Goal: Task Accomplishment & Management: Complete application form

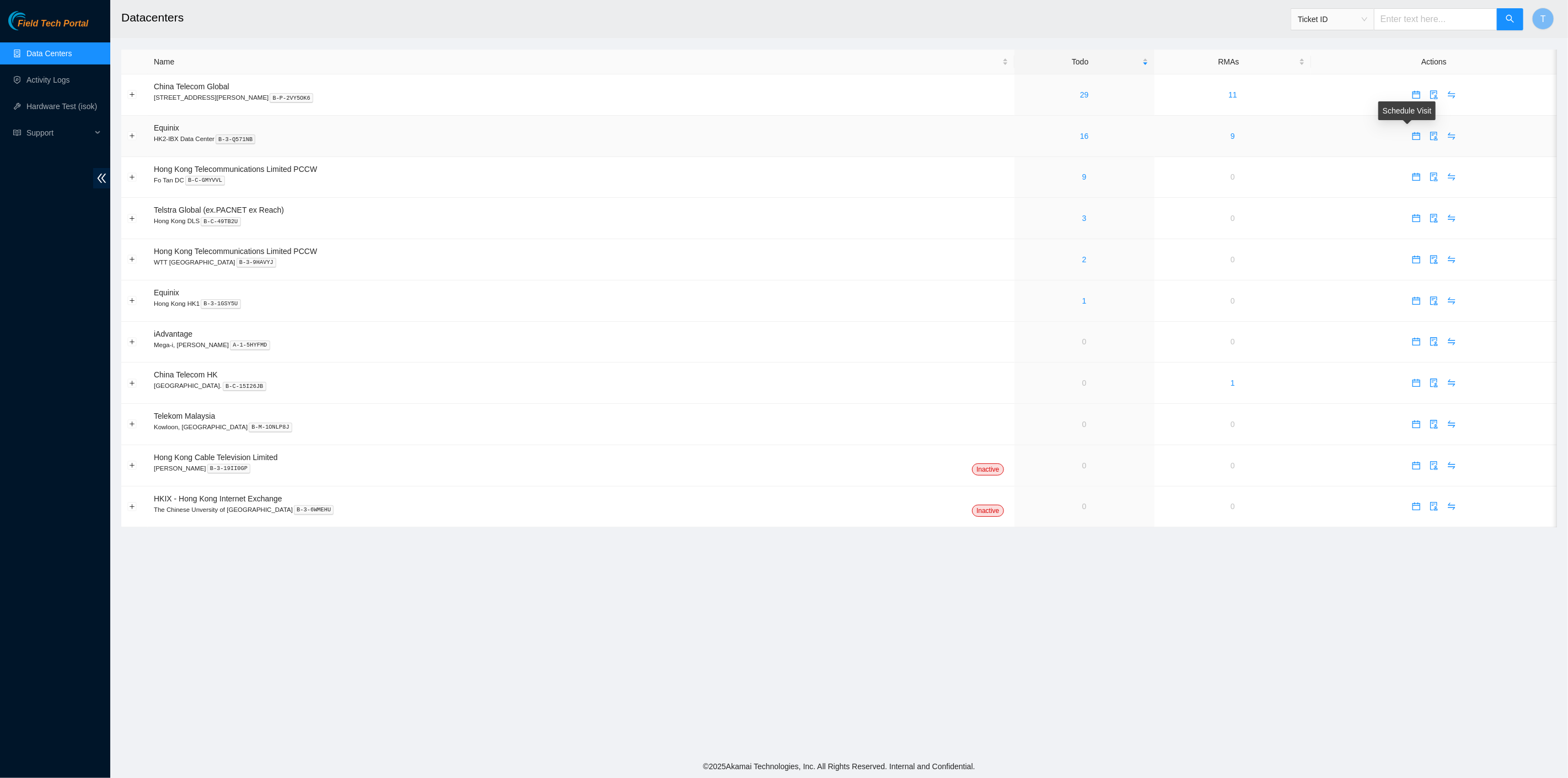
click at [1407, 139] on span "calendar" at bounding box center [1415, 136] width 16 height 9
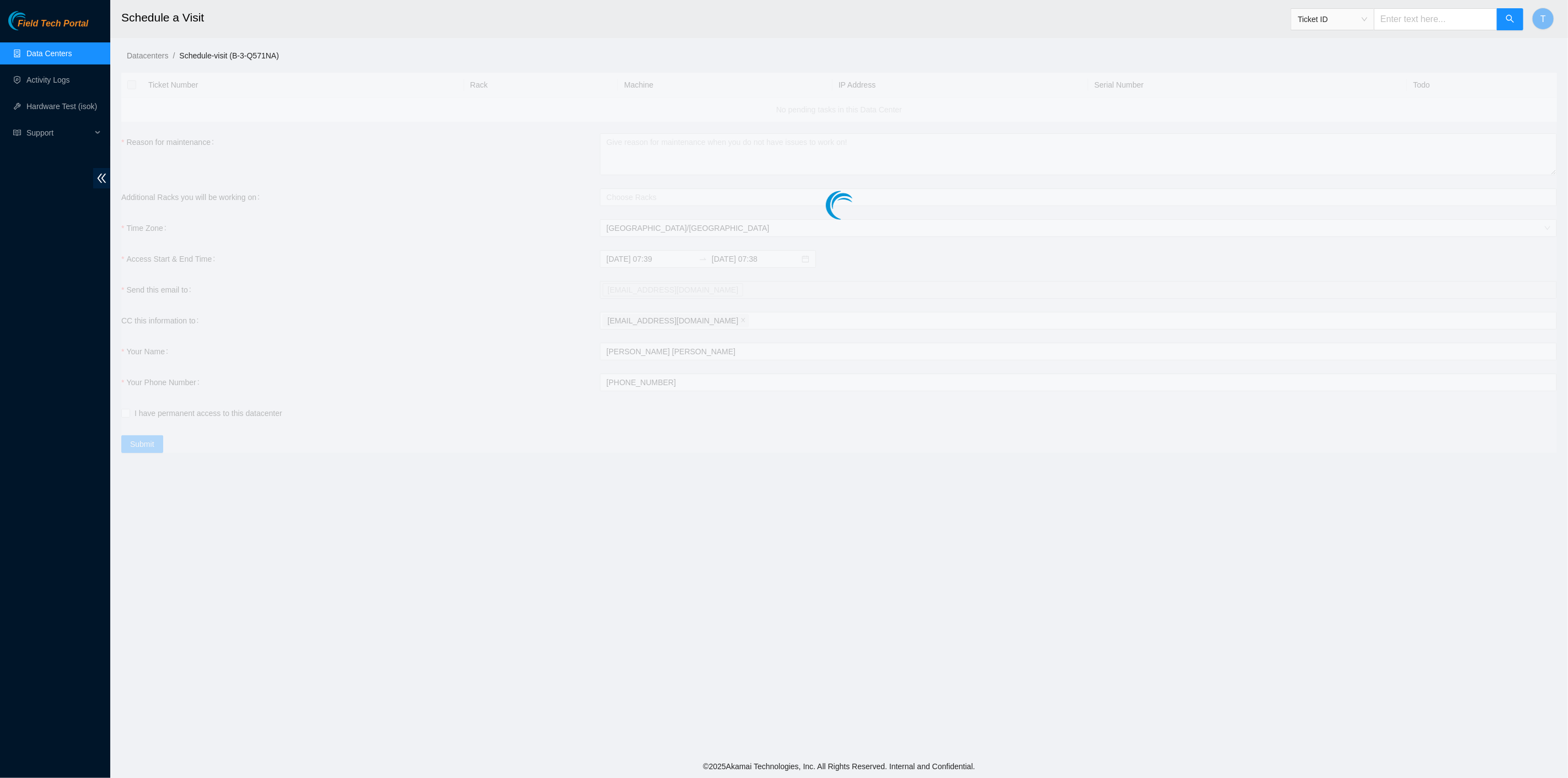
checkbox input "true"
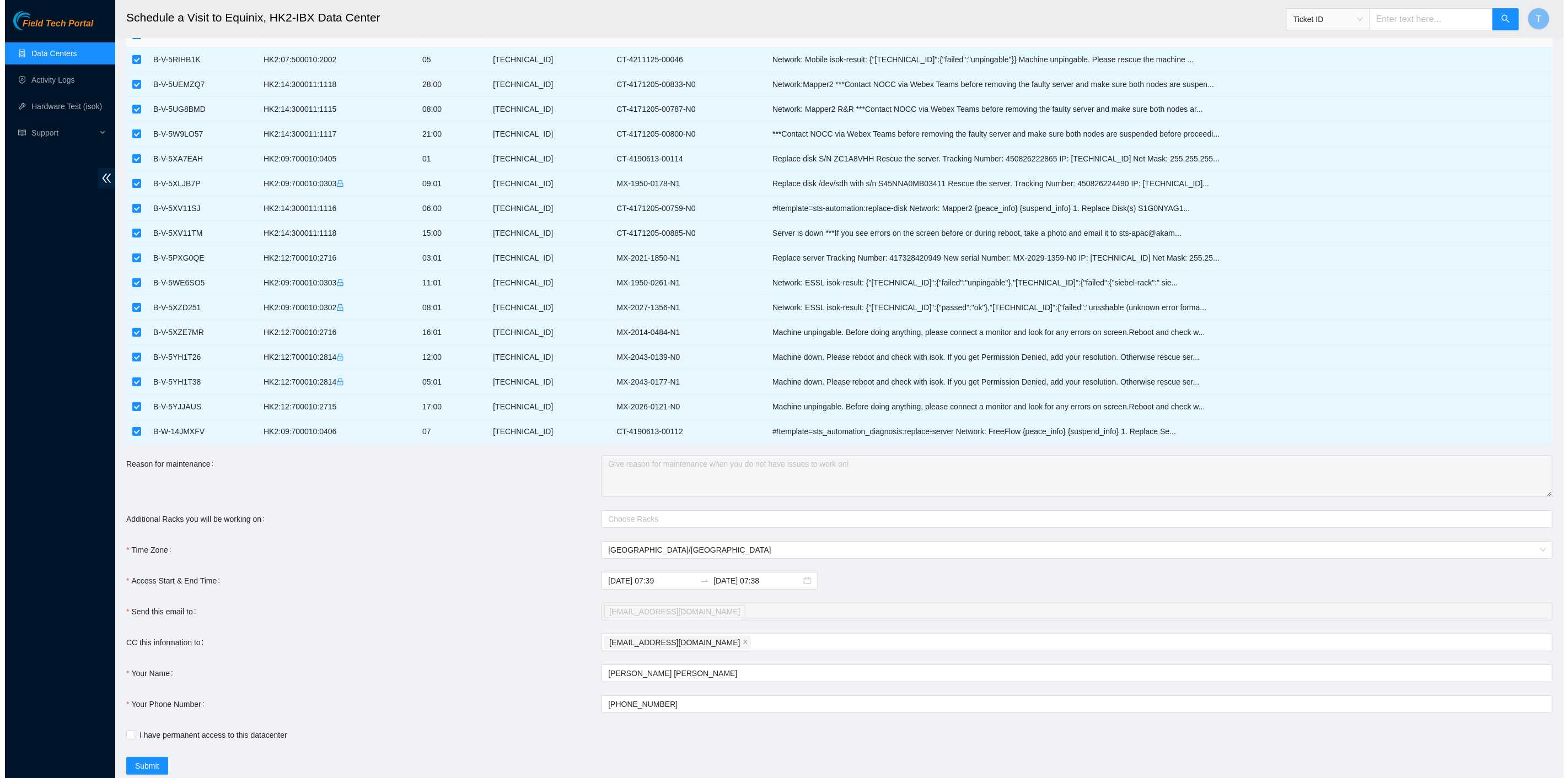
scroll to position [80, 0]
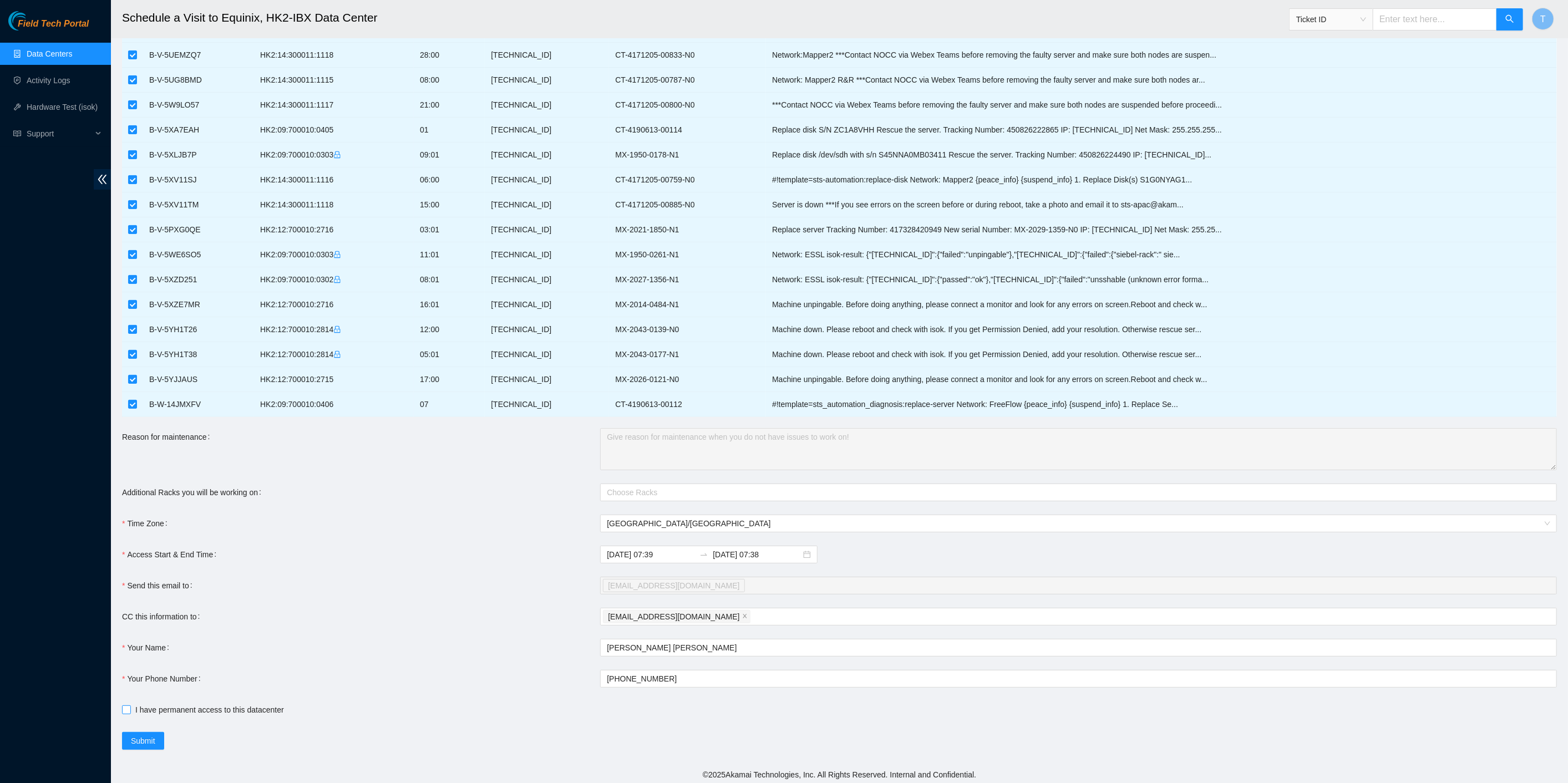
click at [174, 709] on span "I have permanent access to this datacenter" at bounding box center [210, 710] width 157 height 13
click at [130, 709] on input "I have permanent access to this datacenter" at bounding box center [126, 709] width 8 height 8
checkbox input "true"
click at [137, 736] on span "Submit" at bounding box center [143, 741] width 24 height 13
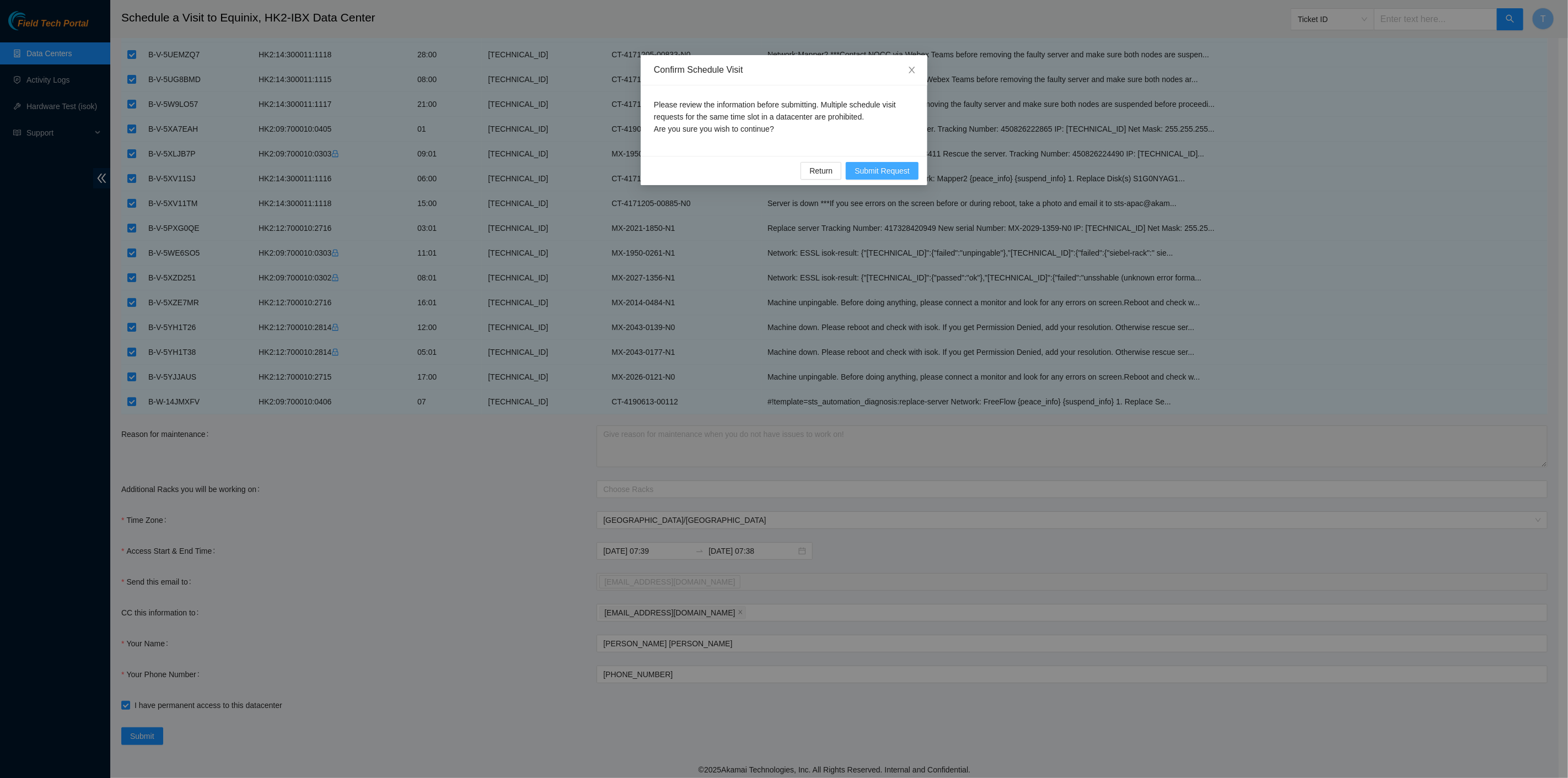
click at [880, 165] on span "Submit Request" at bounding box center [881, 171] width 55 height 13
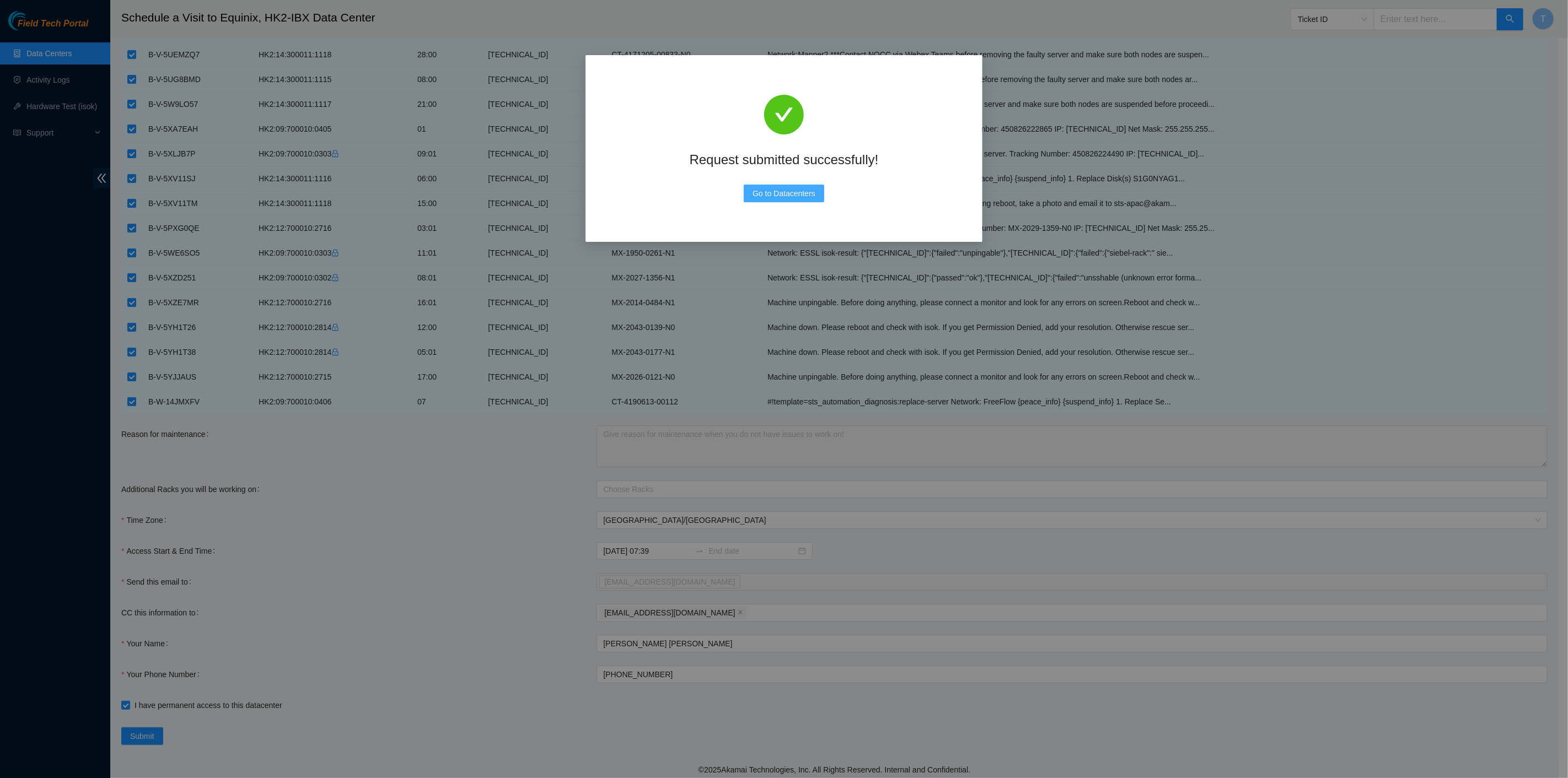
click at [775, 195] on span "Go to Datacenters" at bounding box center [784, 194] width 63 height 13
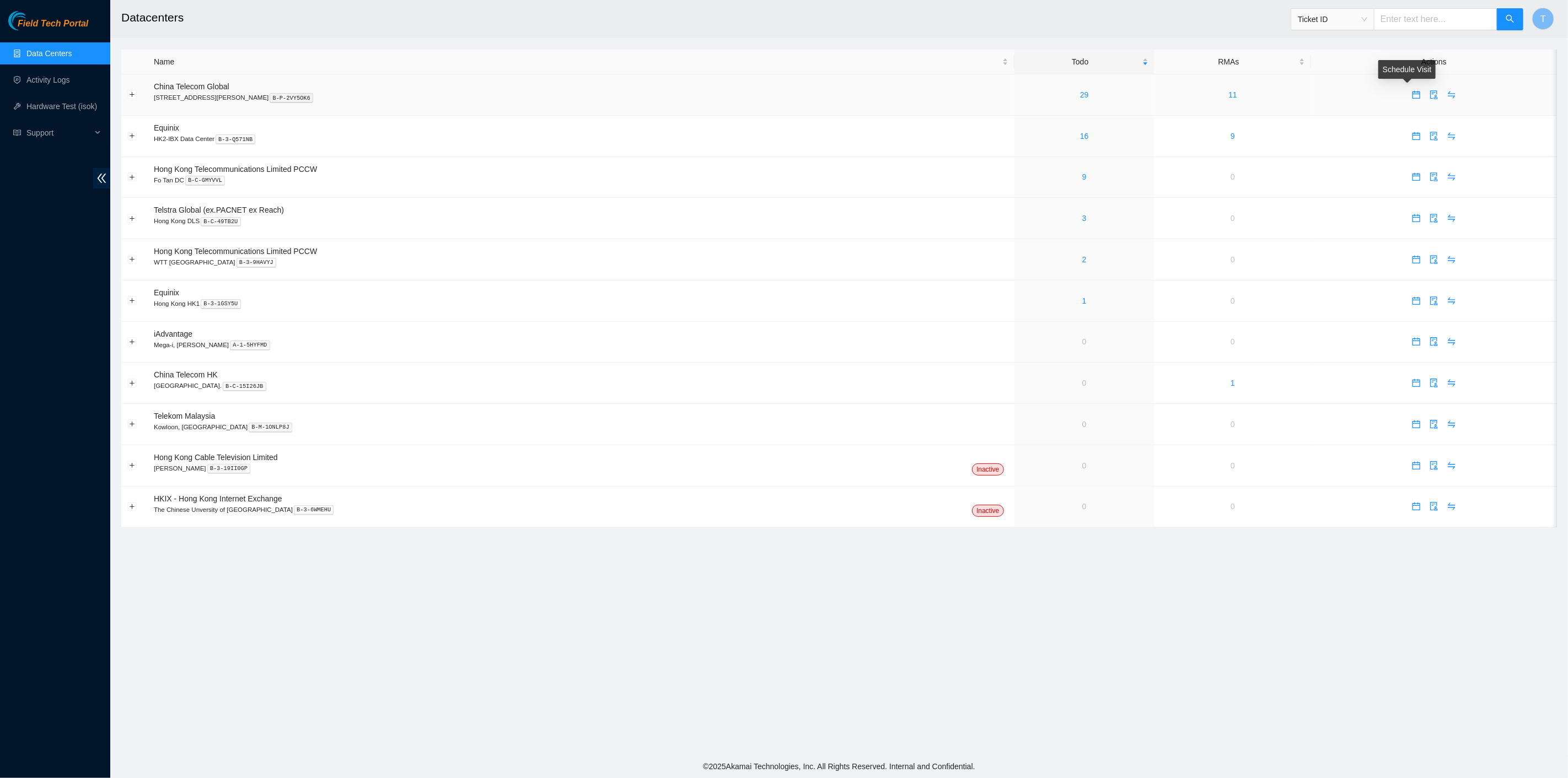
click at [1412, 95] on icon "calendar" at bounding box center [1416, 95] width 9 height 9
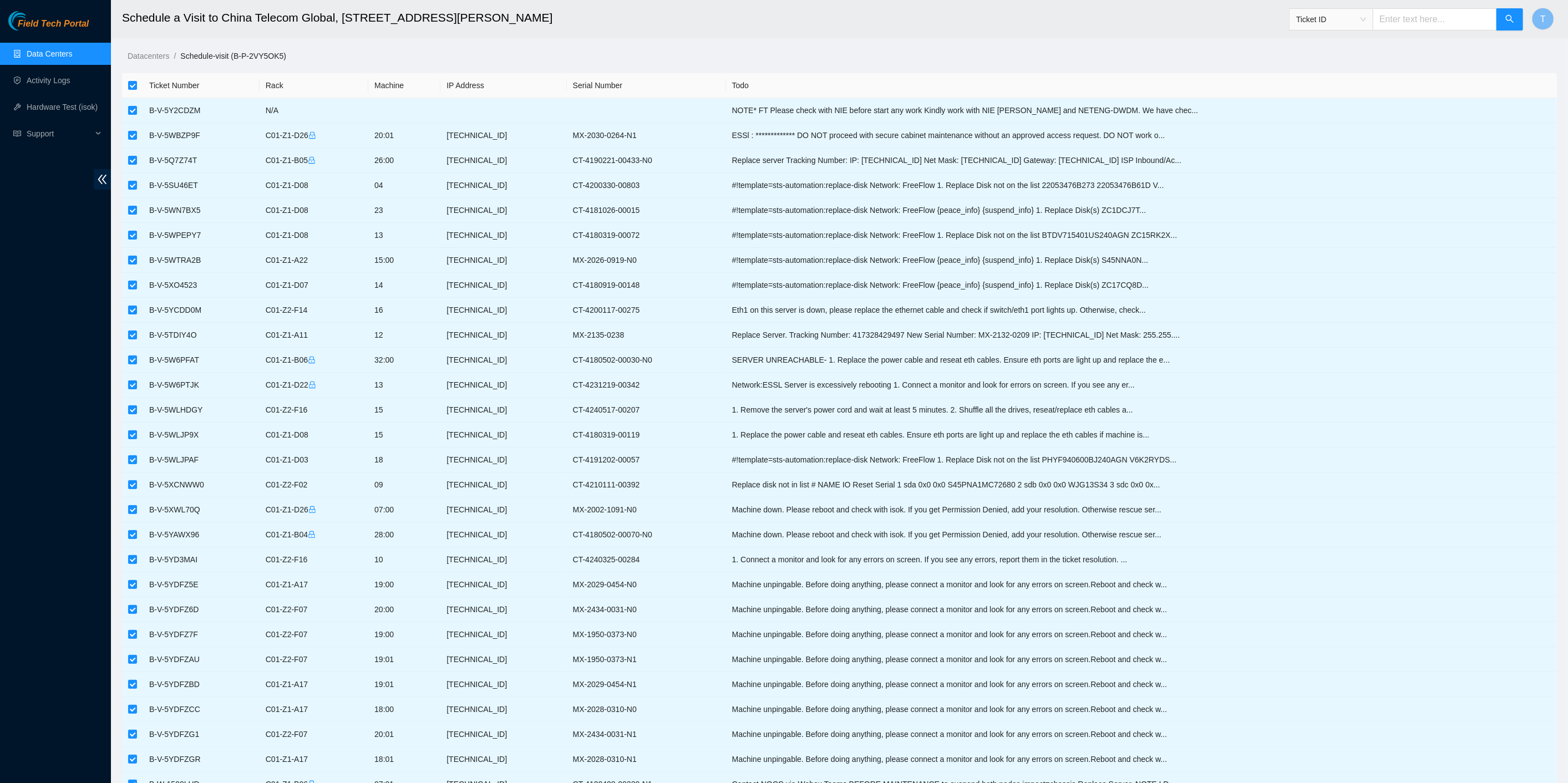
click at [126, 81] on th at bounding box center [132, 86] width 21 height 25
click at [132, 84] on input "checkbox" at bounding box center [133, 86] width 9 height 9
checkbox input "false"
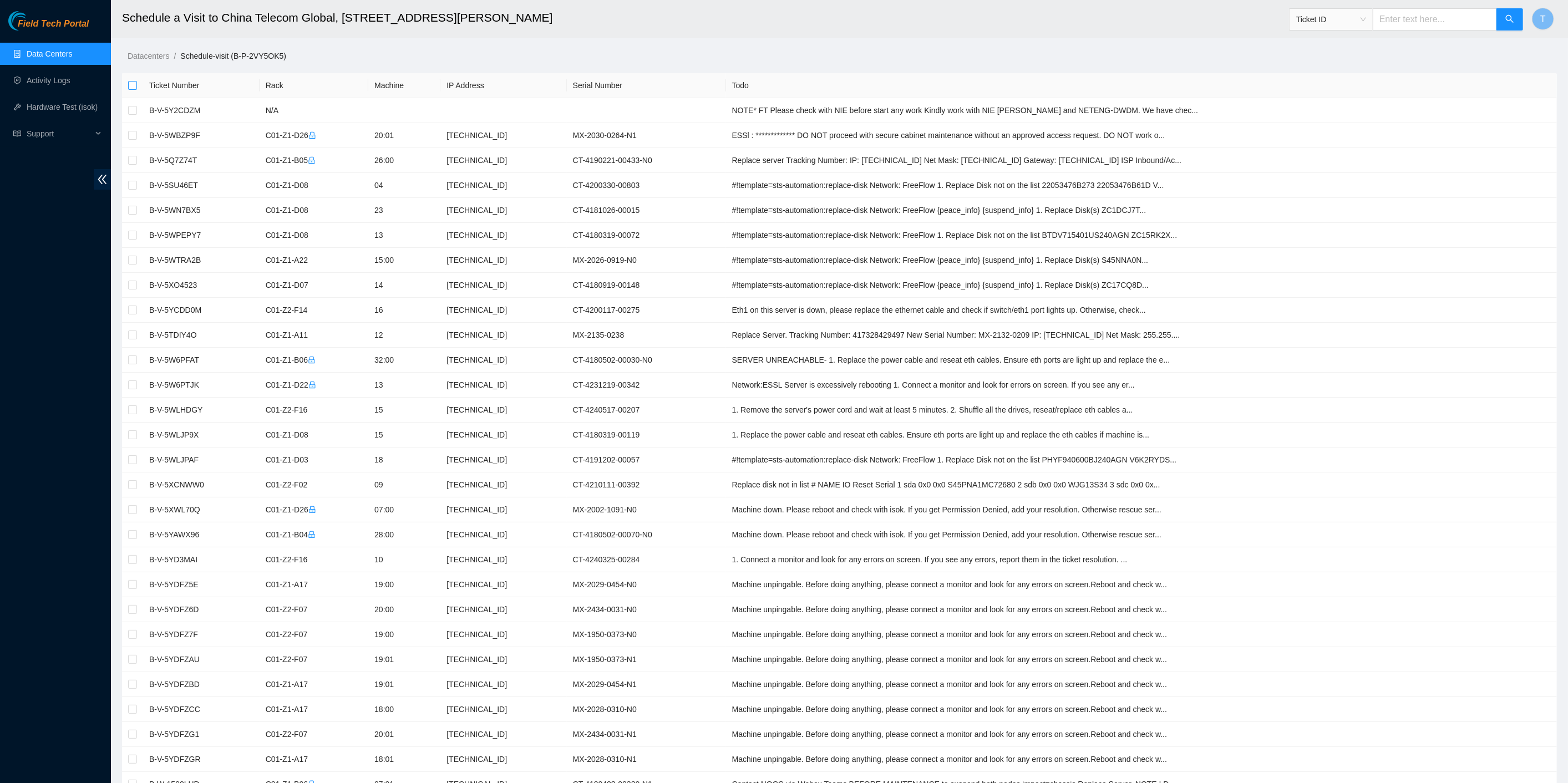
checkbox input "false"
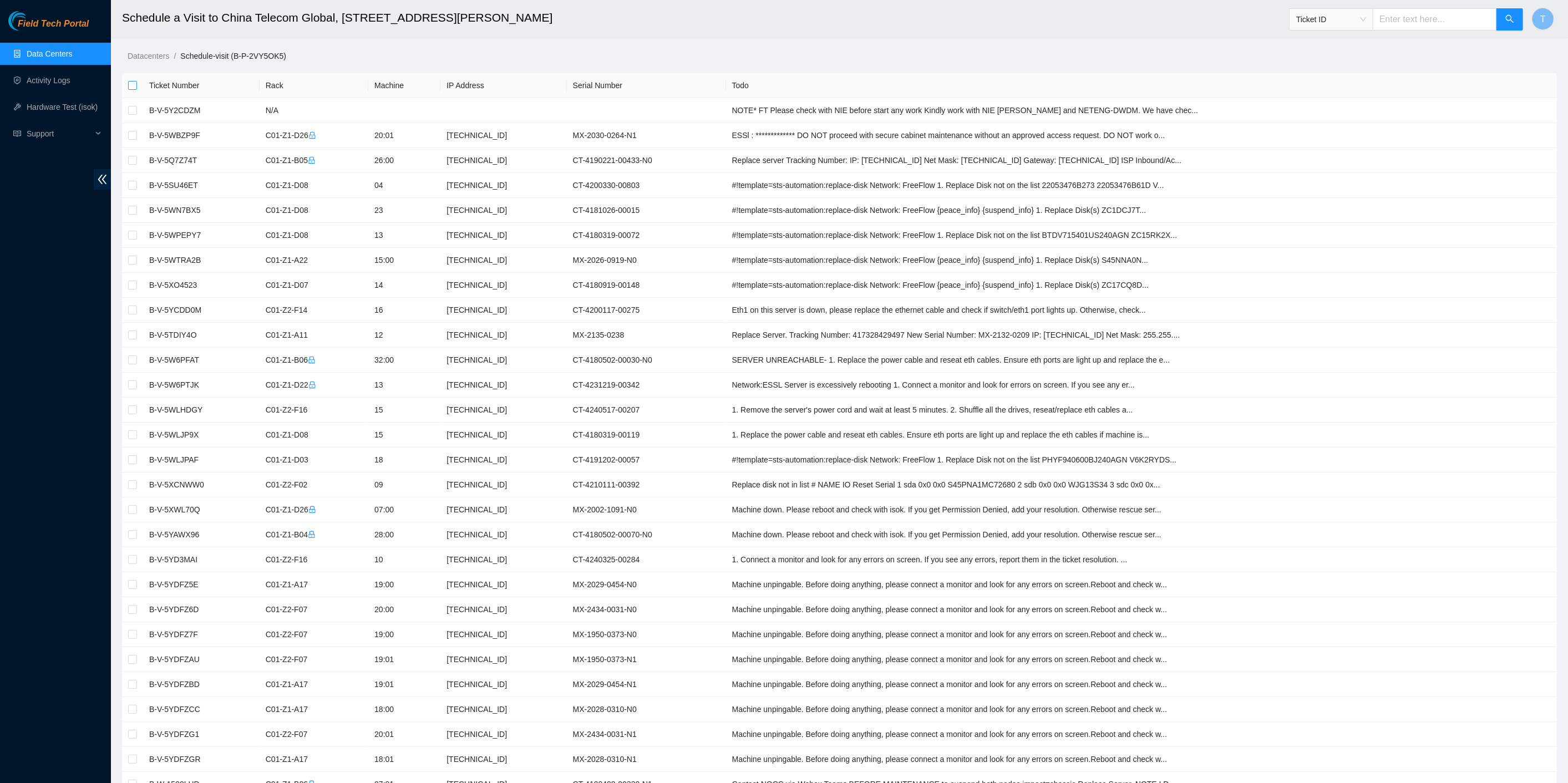
checkbox input "false"
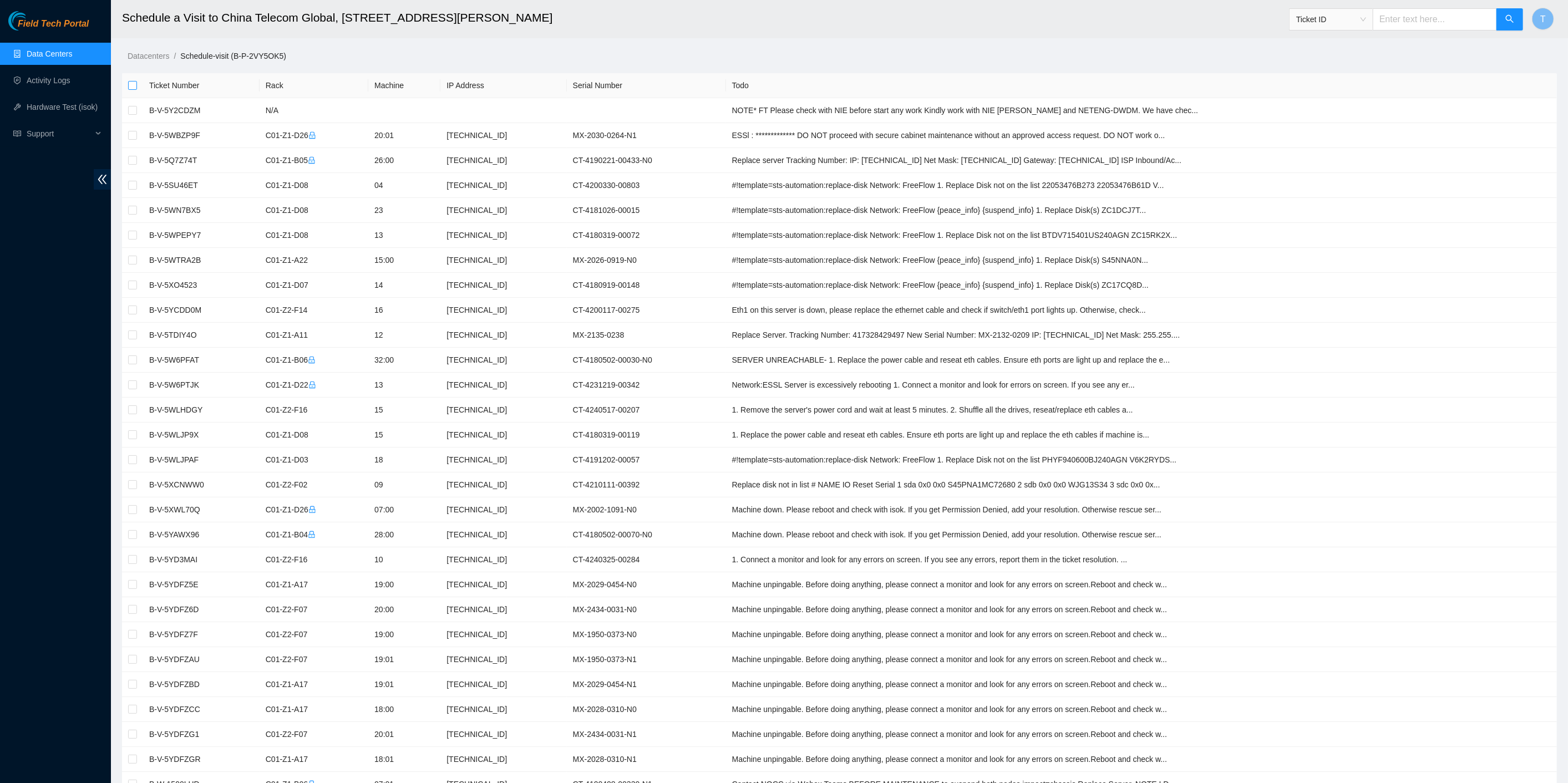
checkbox input "false"
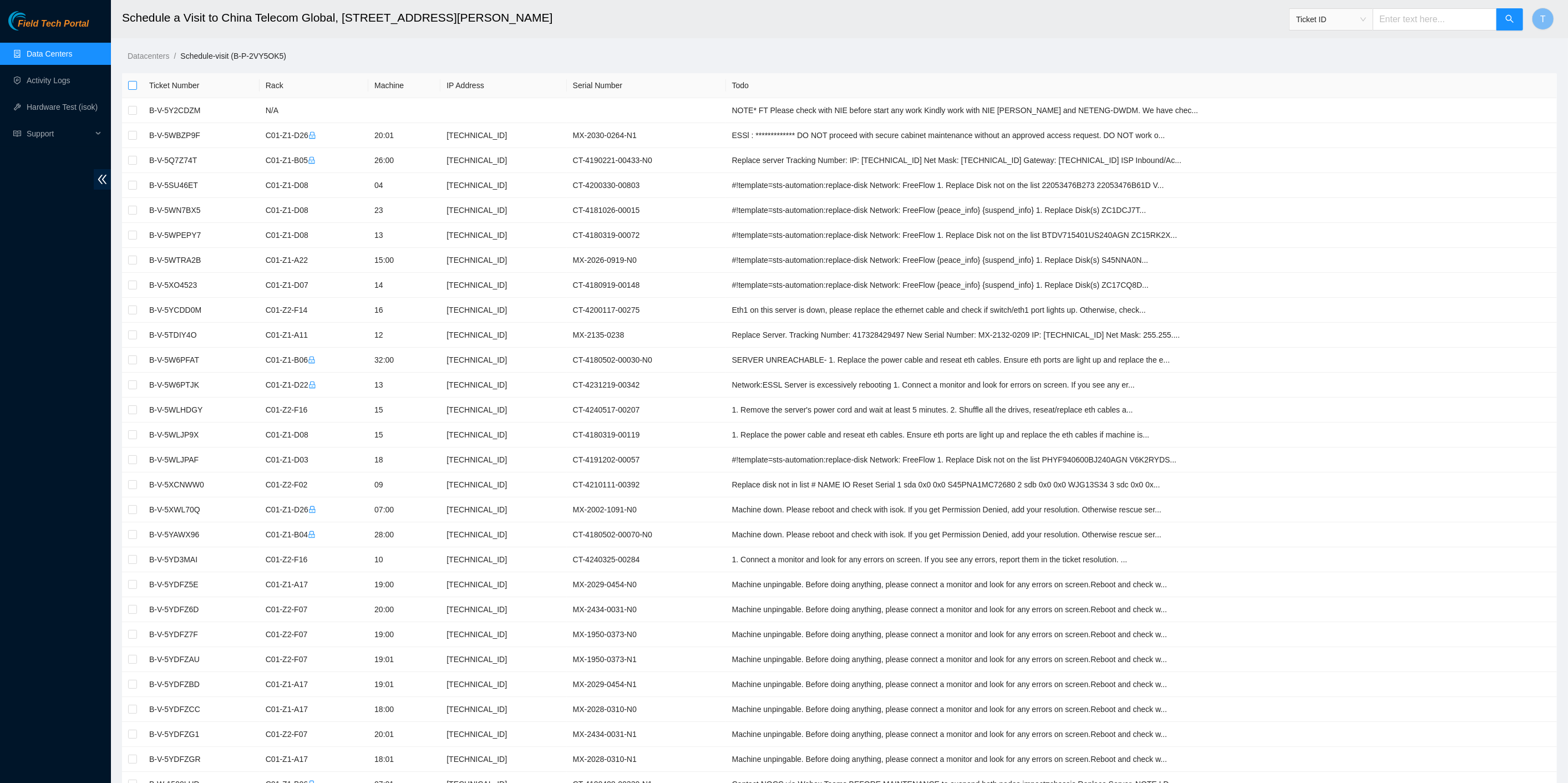
checkbox input "false"
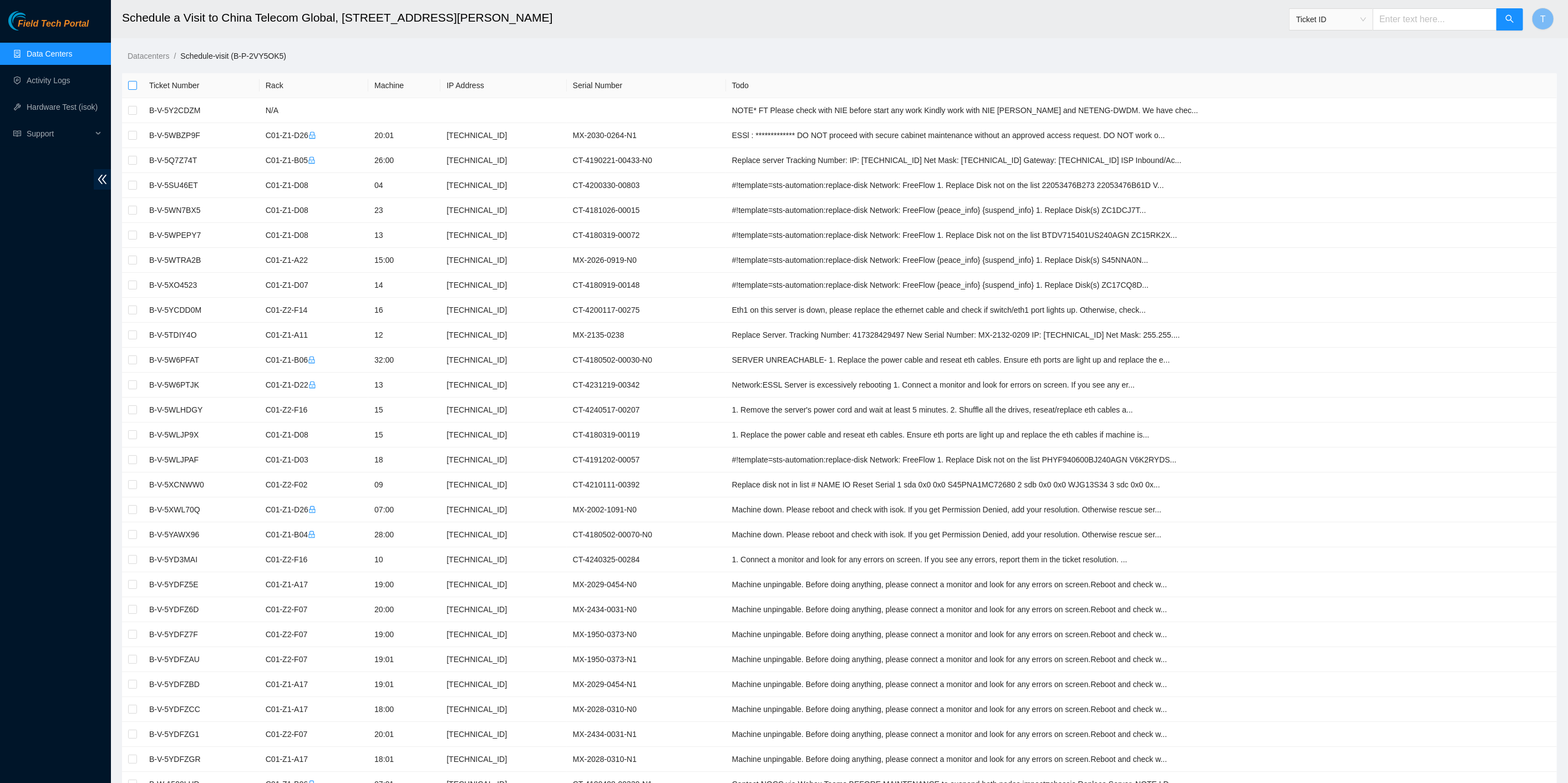
checkbox input "false"
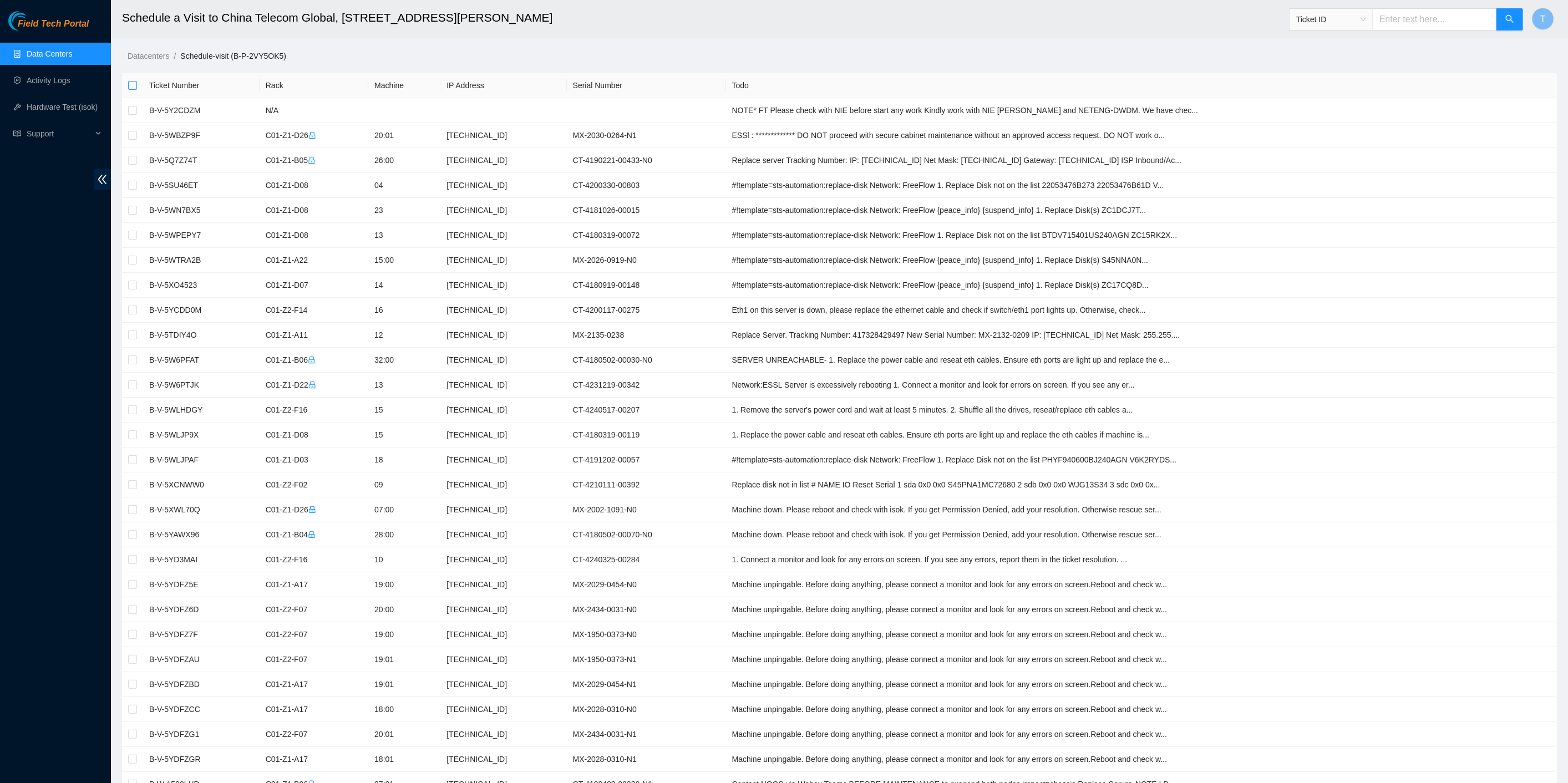
checkbox input "false"
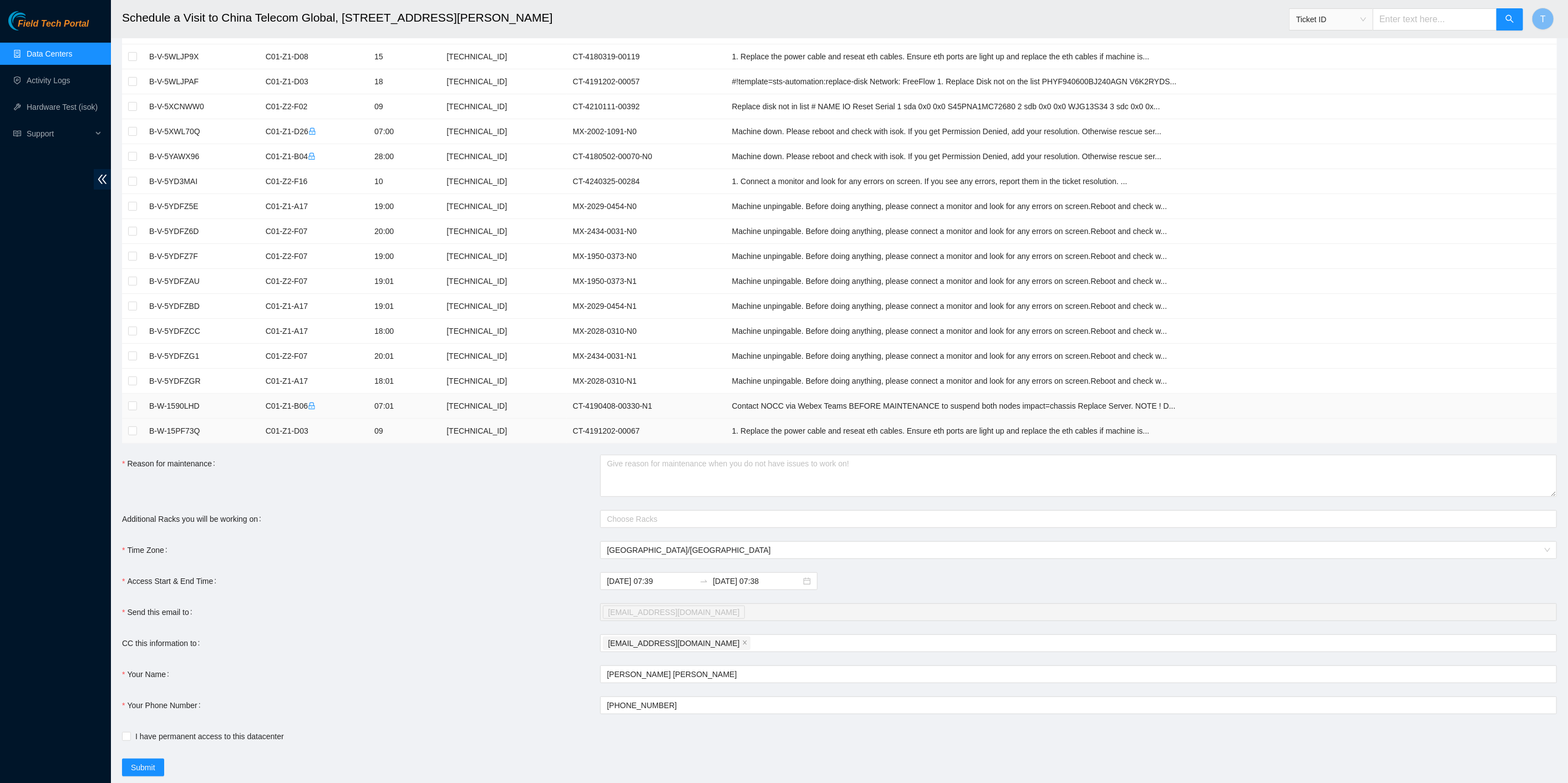
scroll to position [403, 0]
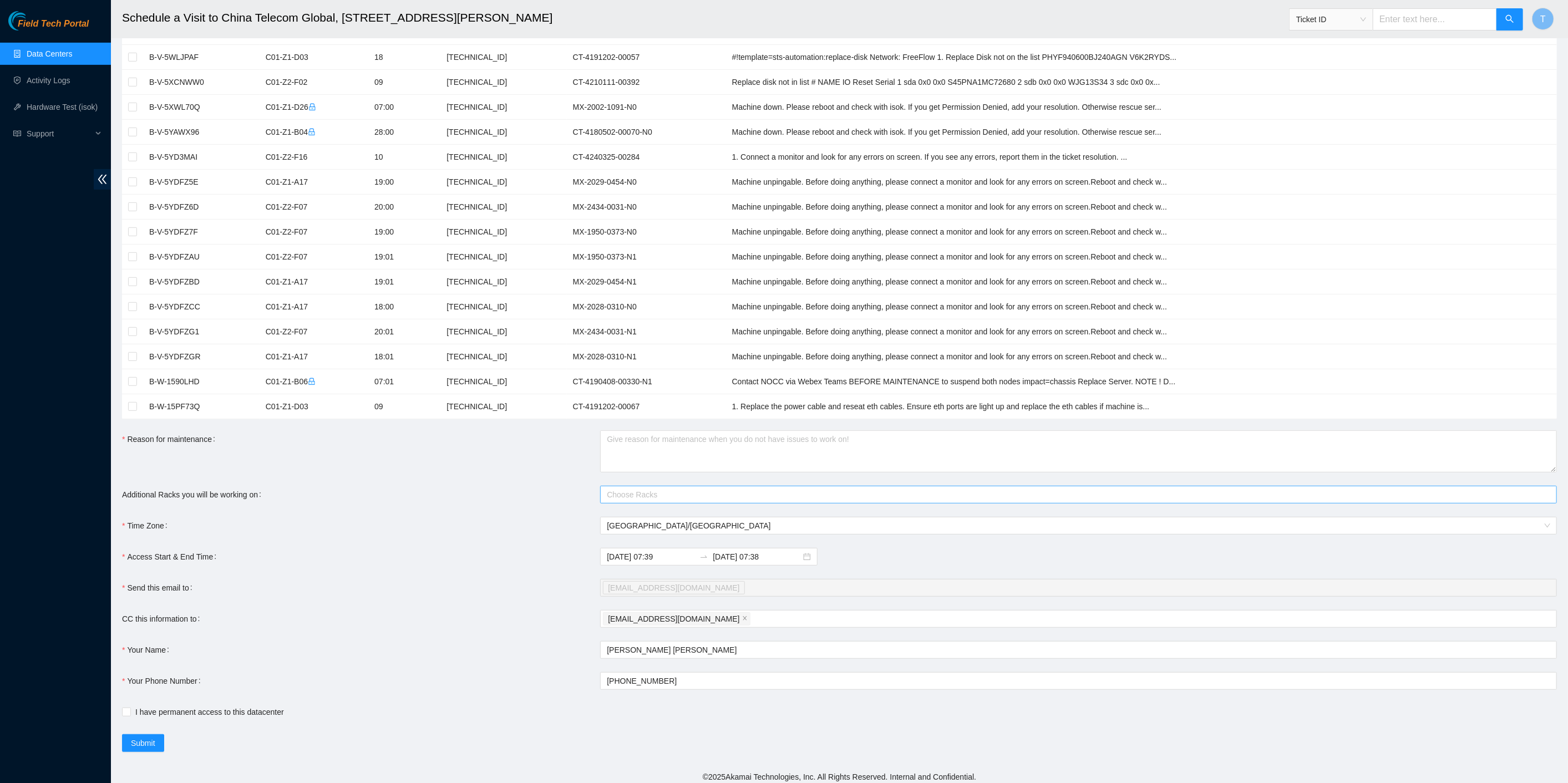
click at [649, 495] on div at bounding box center [1073, 494] width 940 height 14
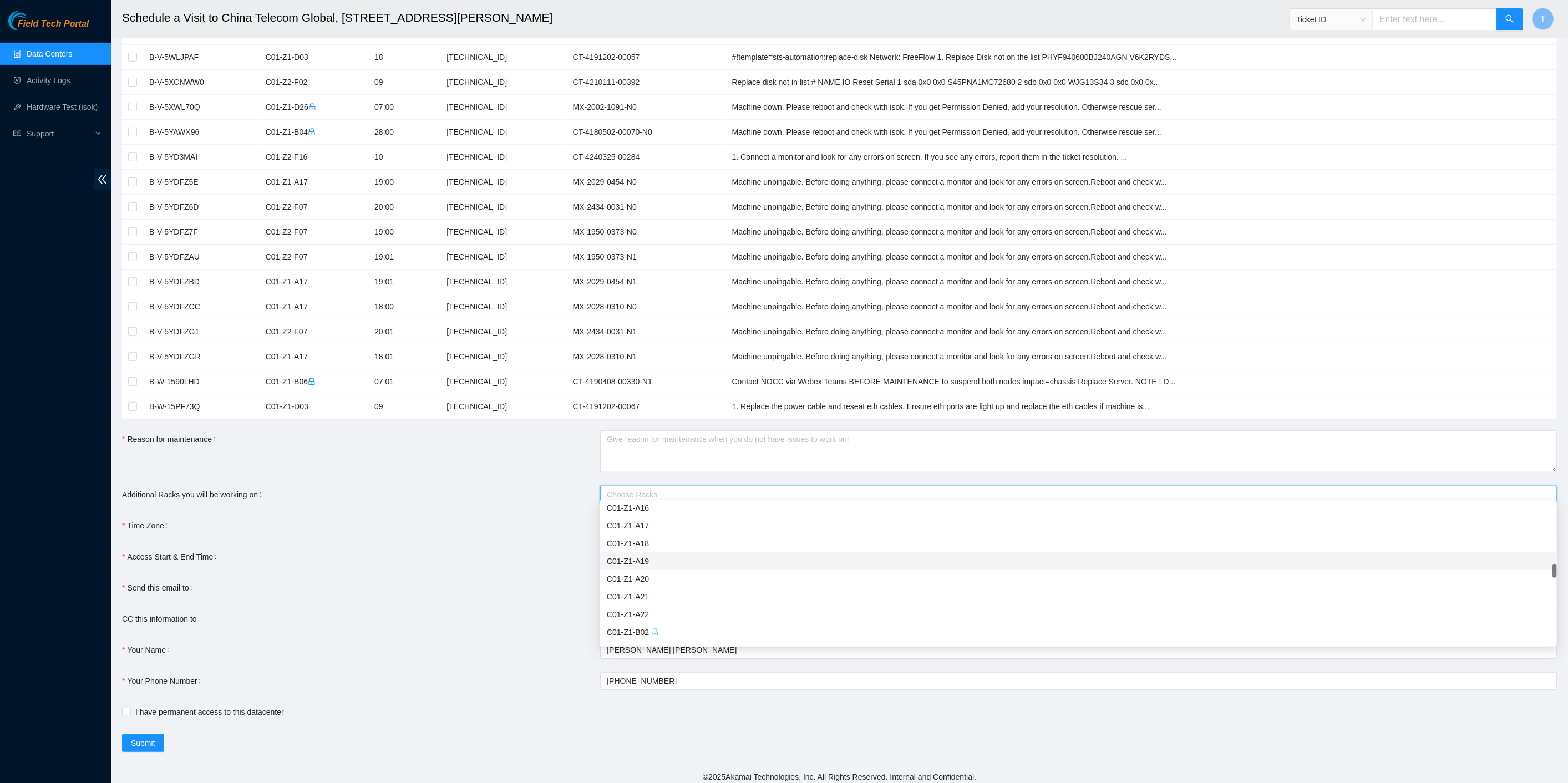
scroll to position [862, 0]
click at [669, 535] on div "C01-Z1-B07" at bounding box center [1078, 536] width 944 height 13
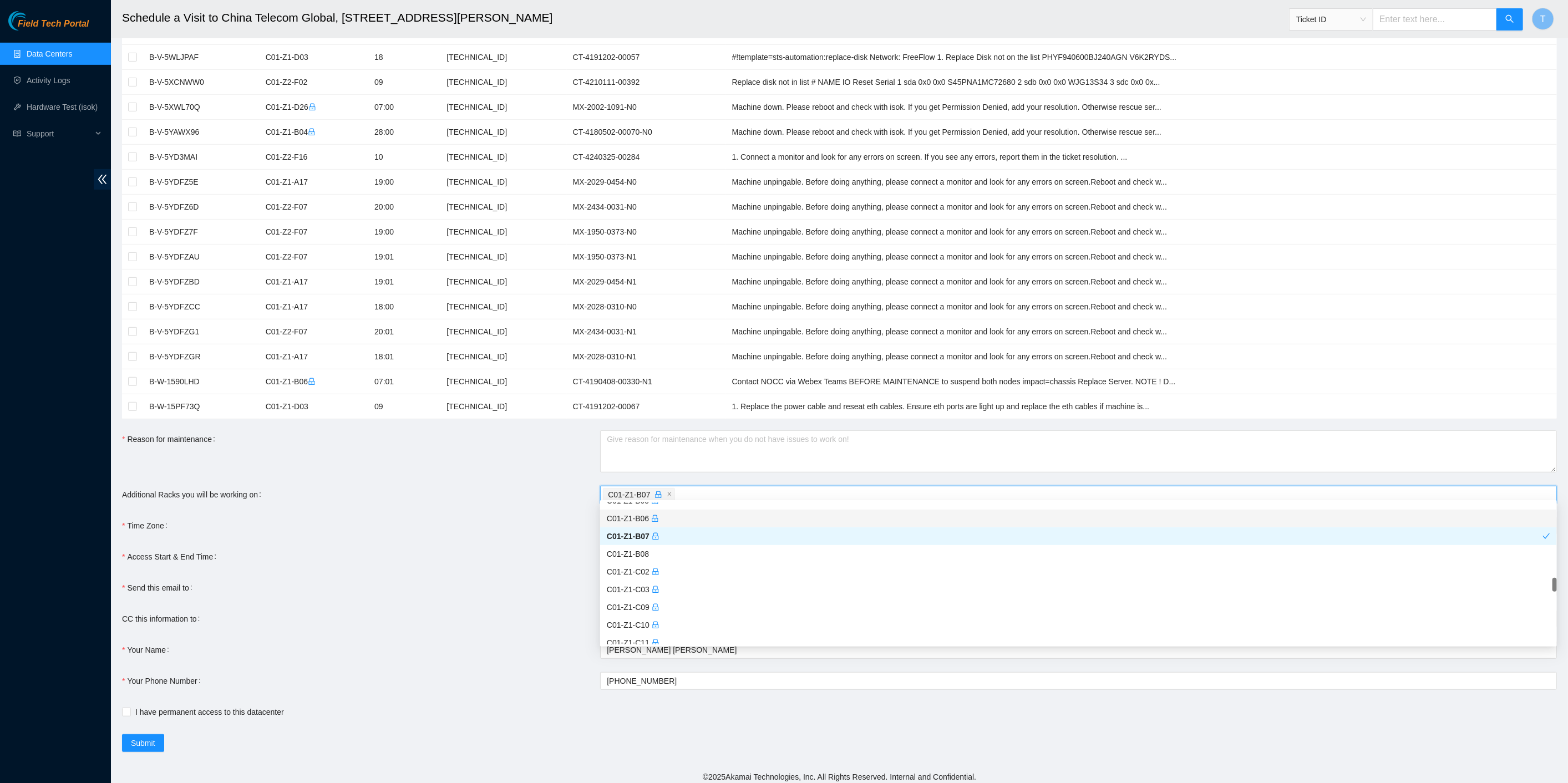
click at [667, 517] on div "C01-Z1-B06" at bounding box center [1078, 518] width 944 height 13
click at [643, 439] on textarea "Reason for maintenance" at bounding box center [1078, 452] width 957 height 42
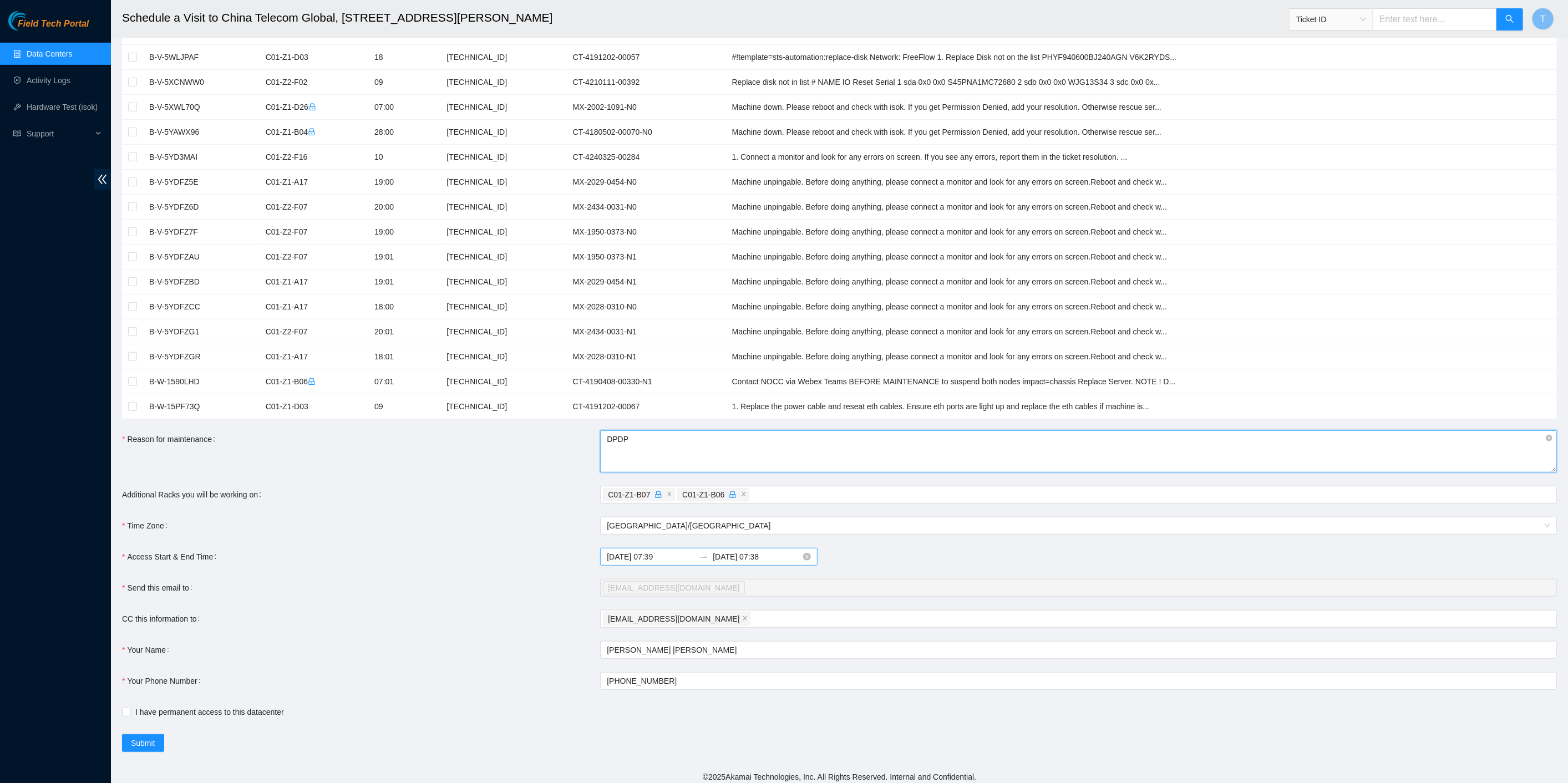
type textarea "DPDP"
click at [660, 554] on input "[DATE] 07:39" at bounding box center [651, 557] width 89 height 13
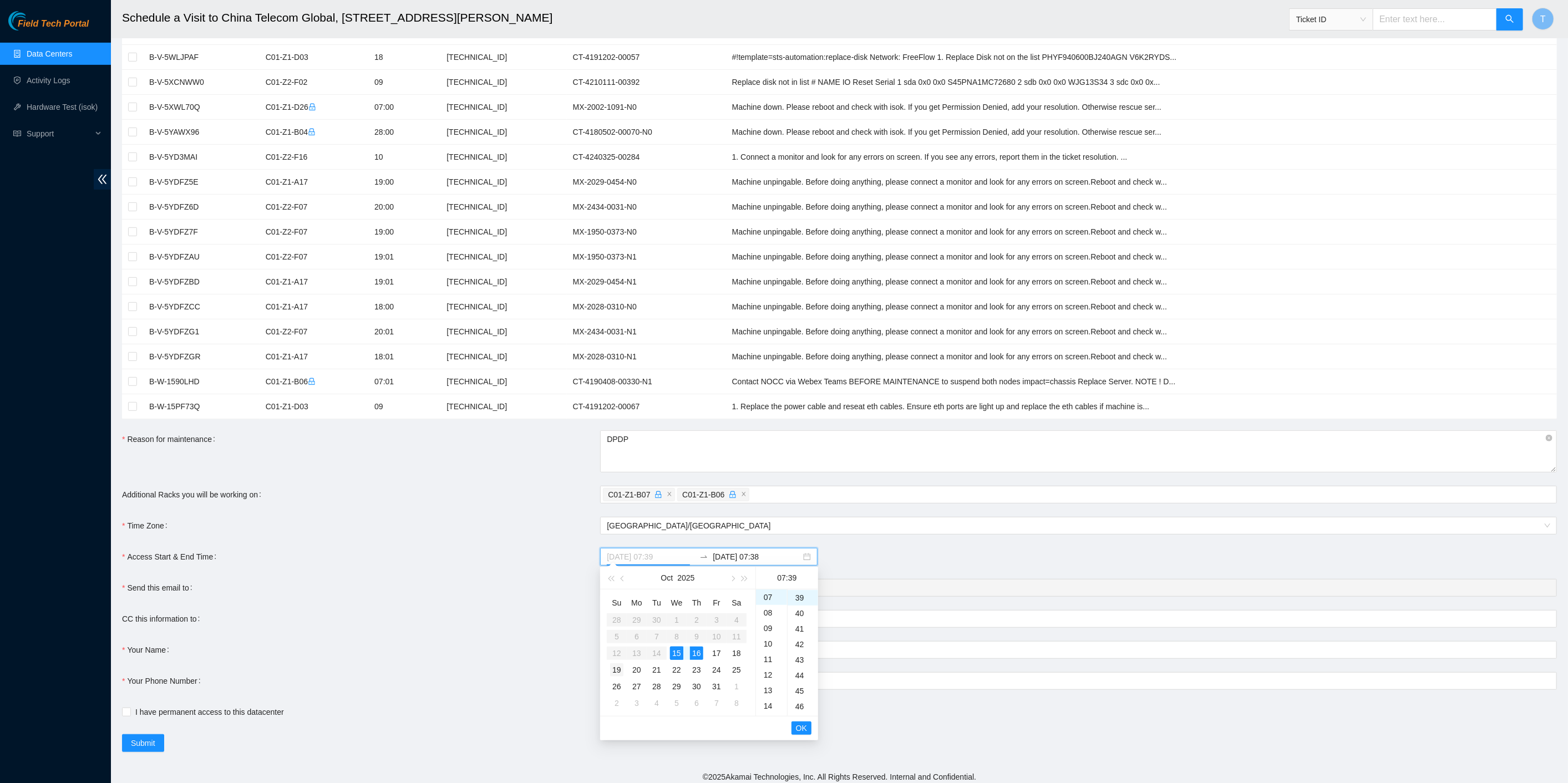
click at [614, 672] on div "19" at bounding box center [617, 669] width 14 height 14
click at [769, 642] on div "06" at bounding box center [771, 643] width 31 height 15
type input "2025-10-19 06:39"
drag, startPoint x: 797, startPoint y: 728, endPoint x: 771, endPoint y: 723, distance: 26.5
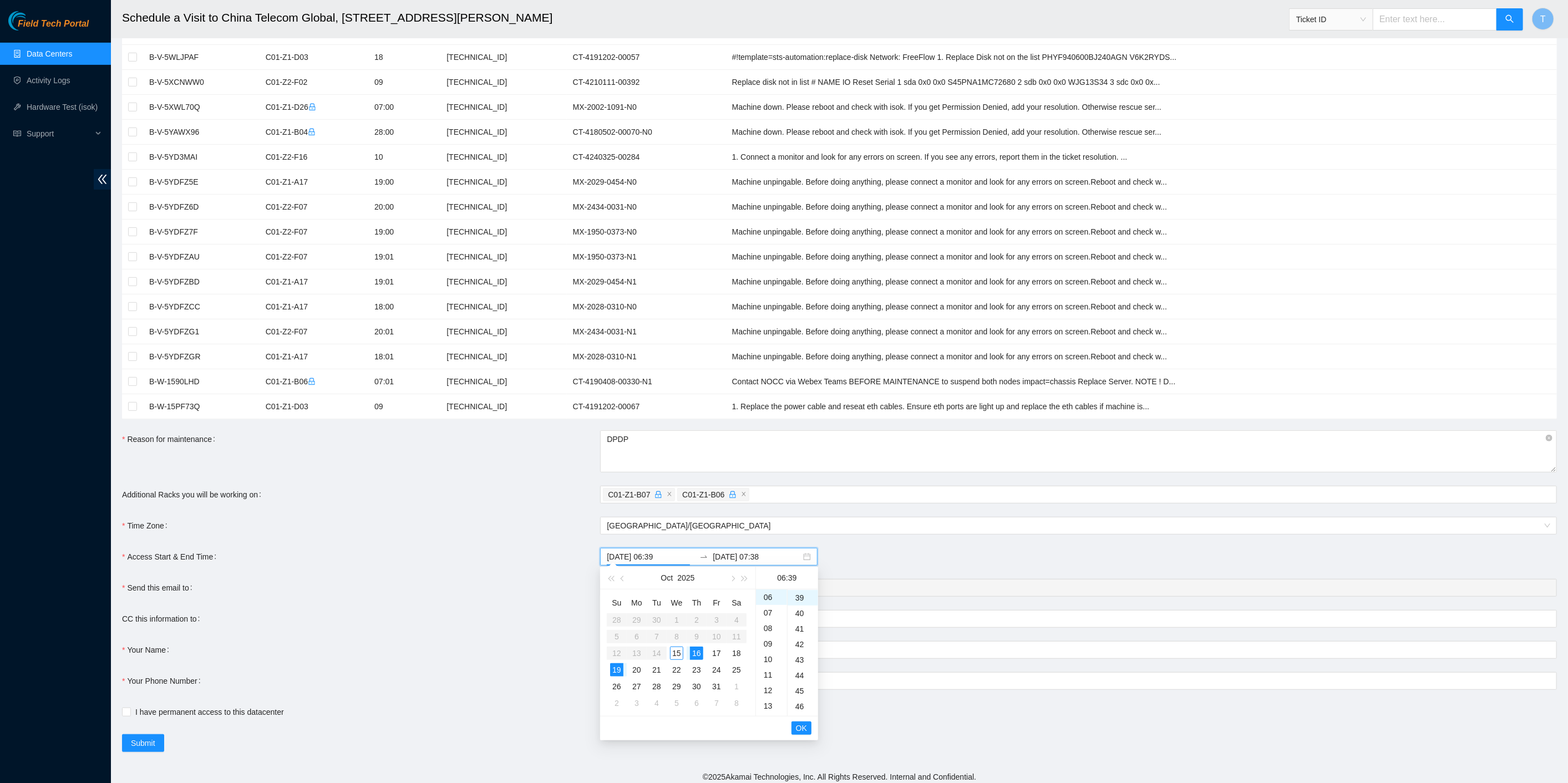
click at [797, 727] on span "OK" at bounding box center [801, 729] width 11 height 13
click at [632, 672] on div "20" at bounding box center [637, 669] width 14 height 14
click at [765, 613] on div "01" at bounding box center [771, 612] width 31 height 15
type input "2025-10-20 01:05"
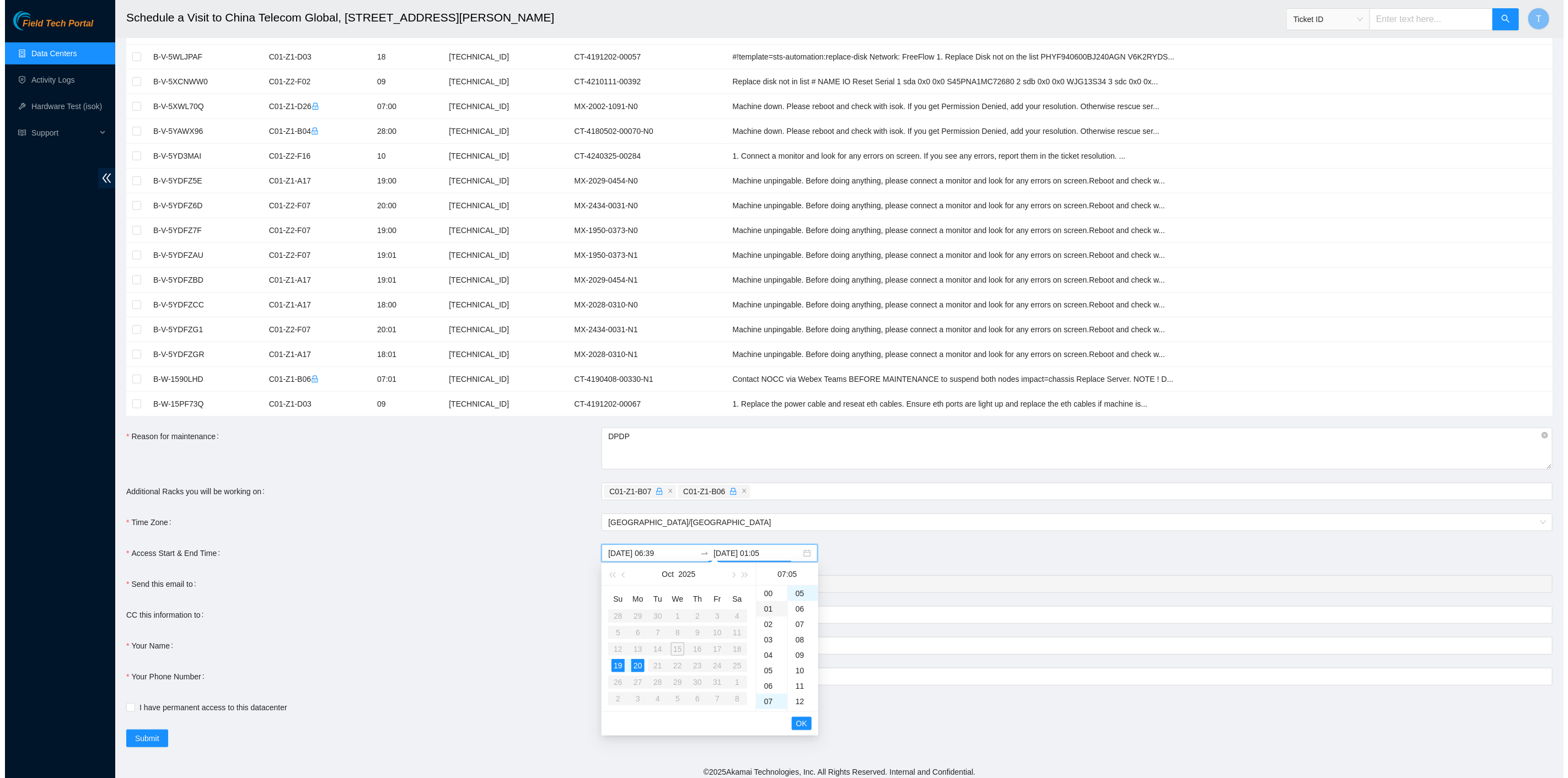
scroll to position [15, 0]
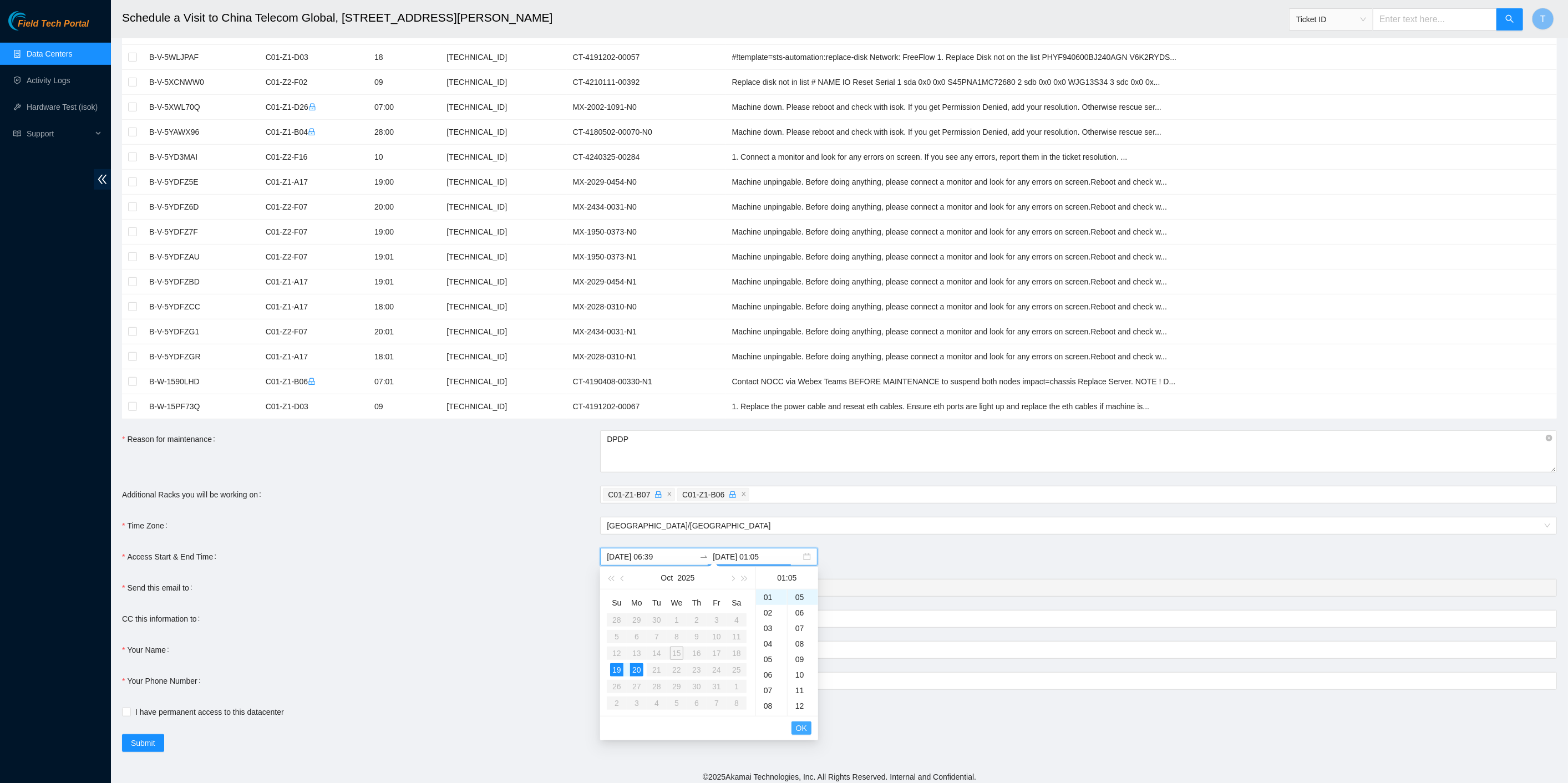
click at [797, 725] on span "OK" at bounding box center [801, 729] width 11 height 13
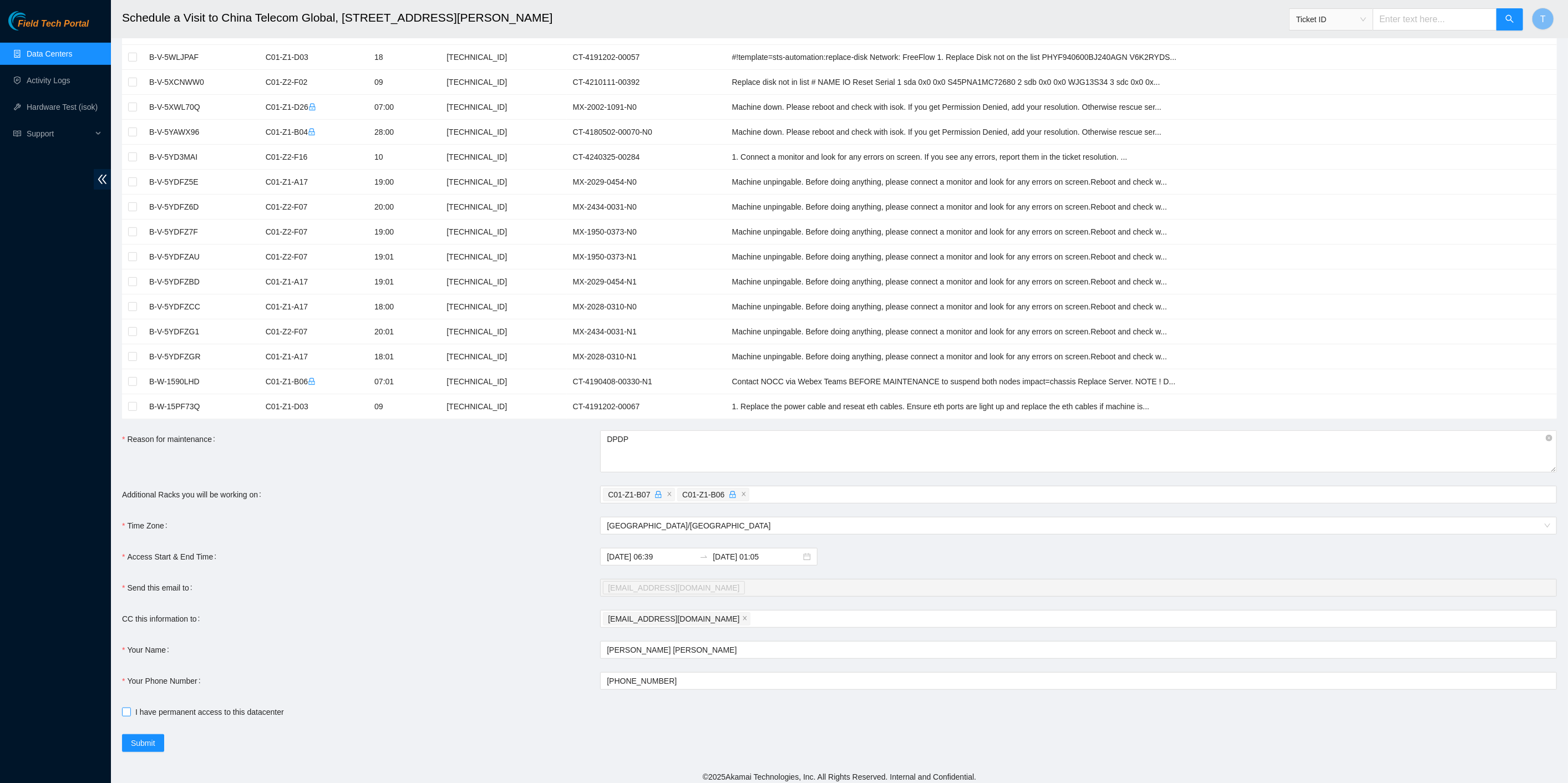
click at [149, 706] on span "I have permanent access to this datacenter" at bounding box center [210, 713] width 157 height 13
click at [130, 708] on input "I have permanent access to this datacenter" at bounding box center [126, 712] width 8 height 8
checkbox input "true"
click at [143, 737] on span "Submit" at bounding box center [143, 743] width 24 height 13
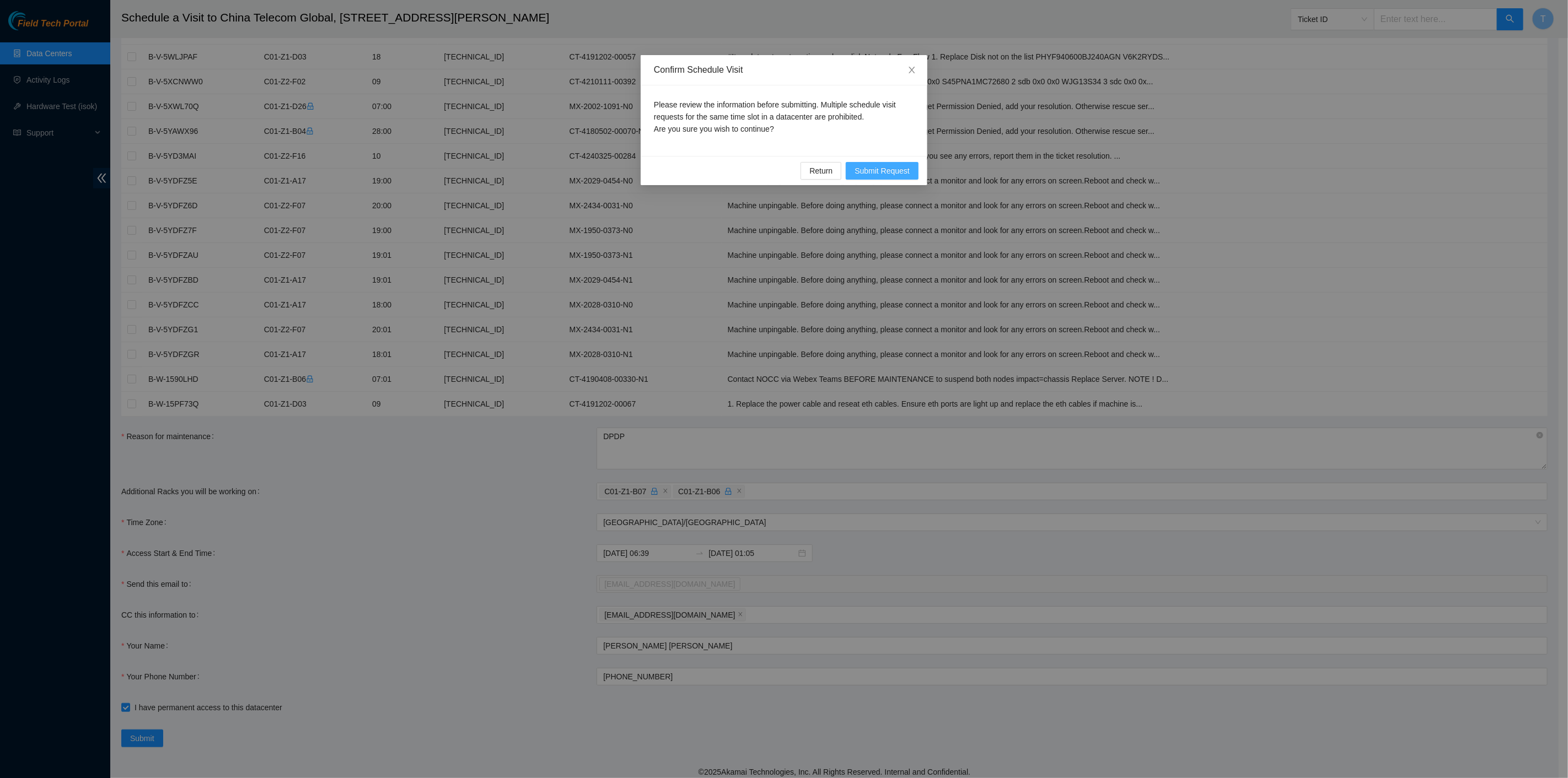
click at [865, 173] on span "Submit Request" at bounding box center [881, 171] width 55 height 13
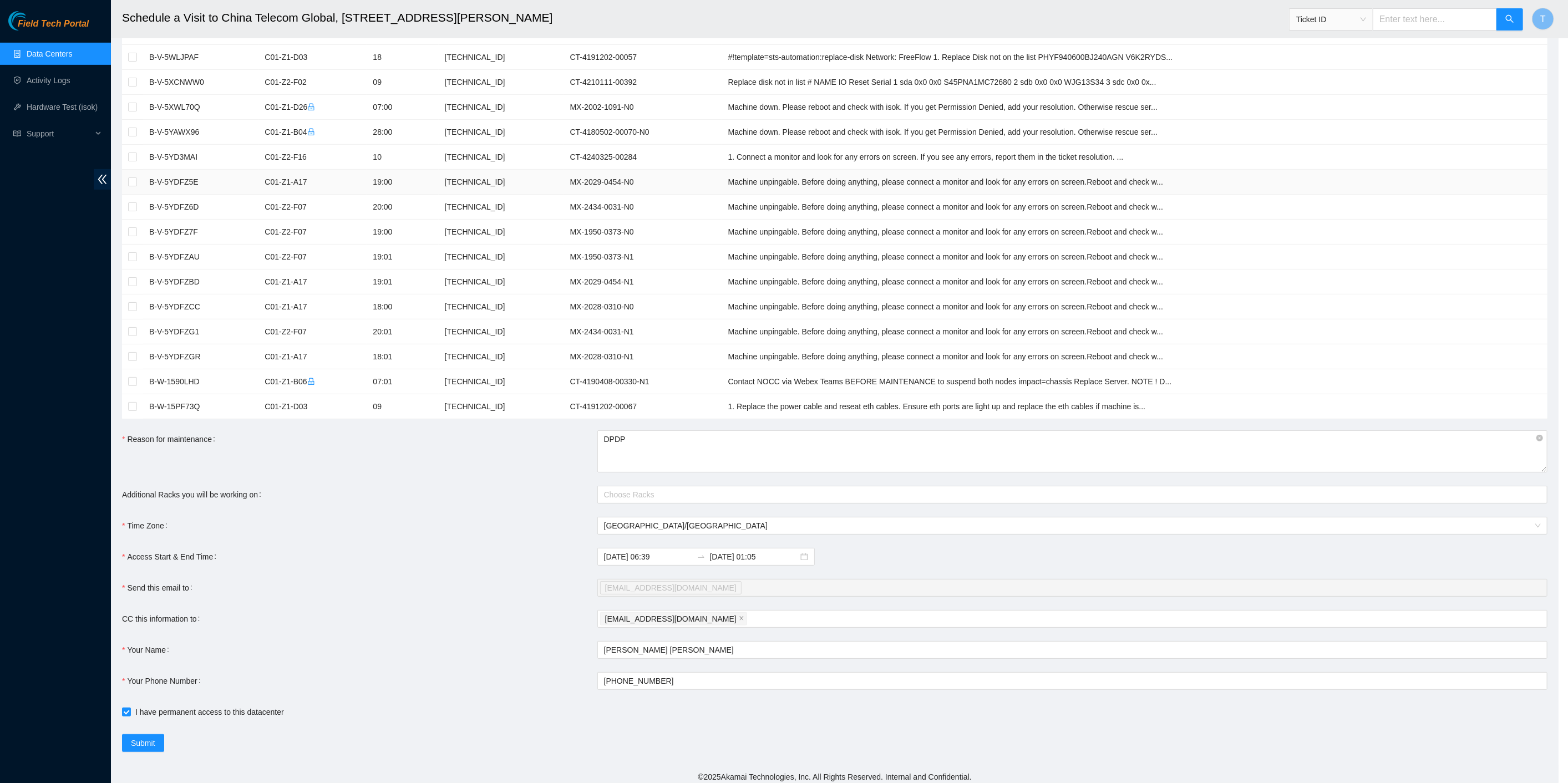
type input "2025-10-15 07:40"
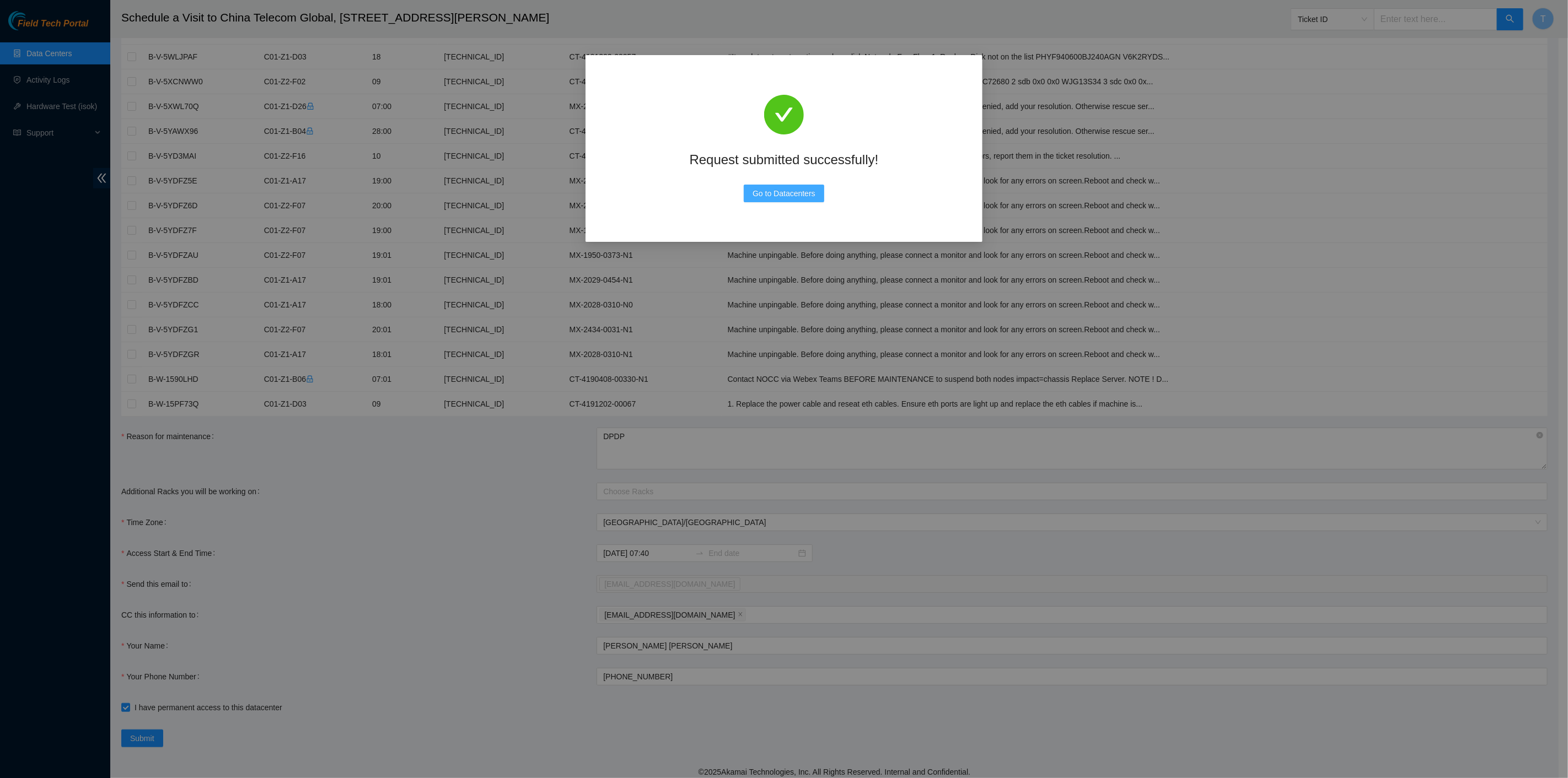
click at [803, 193] on span "Go to Datacenters" at bounding box center [784, 194] width 63 height 13
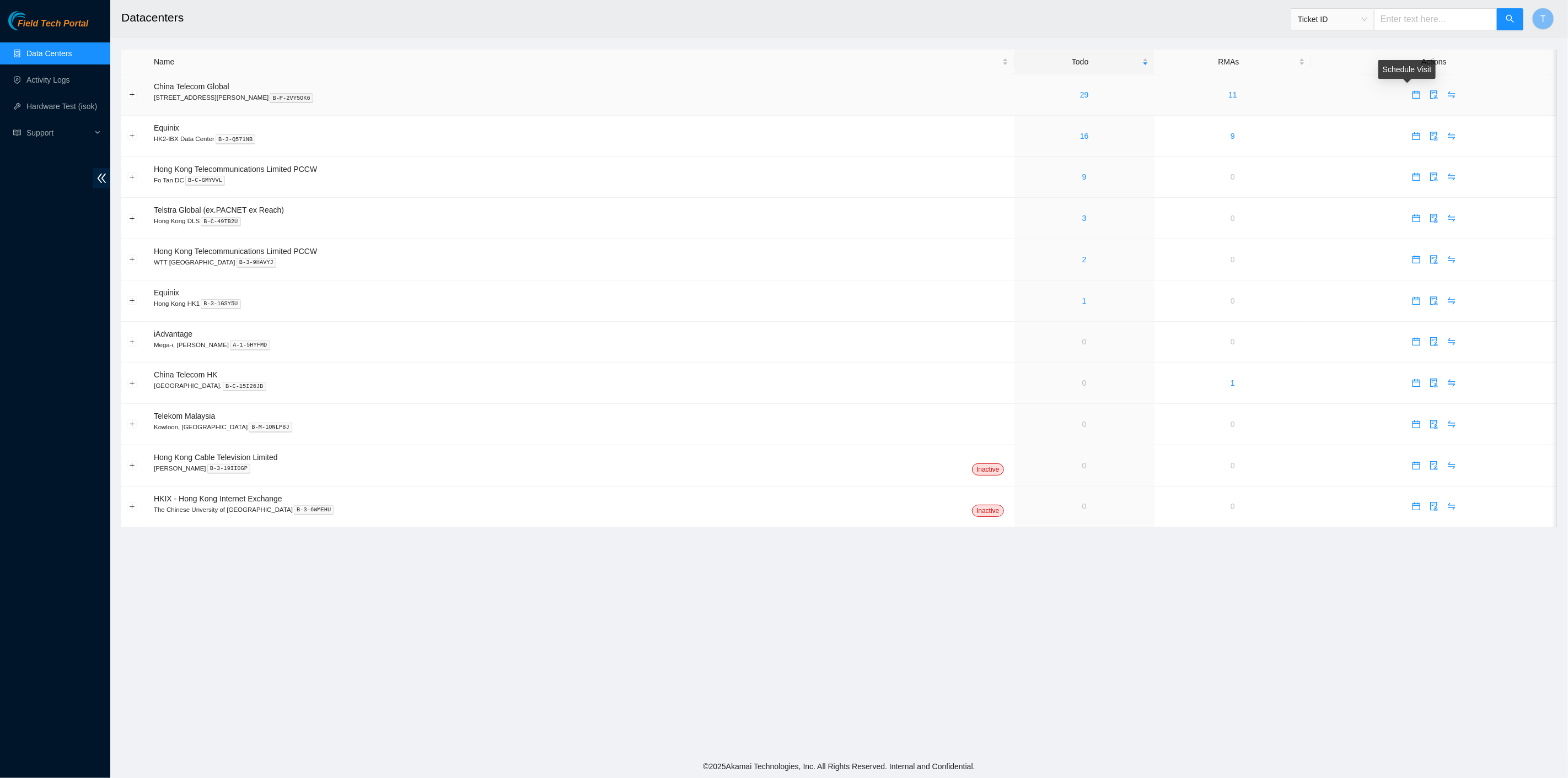
click at [1412, 91] on icon "calendar" at bounding box center [1416, 95] width 9 height 9
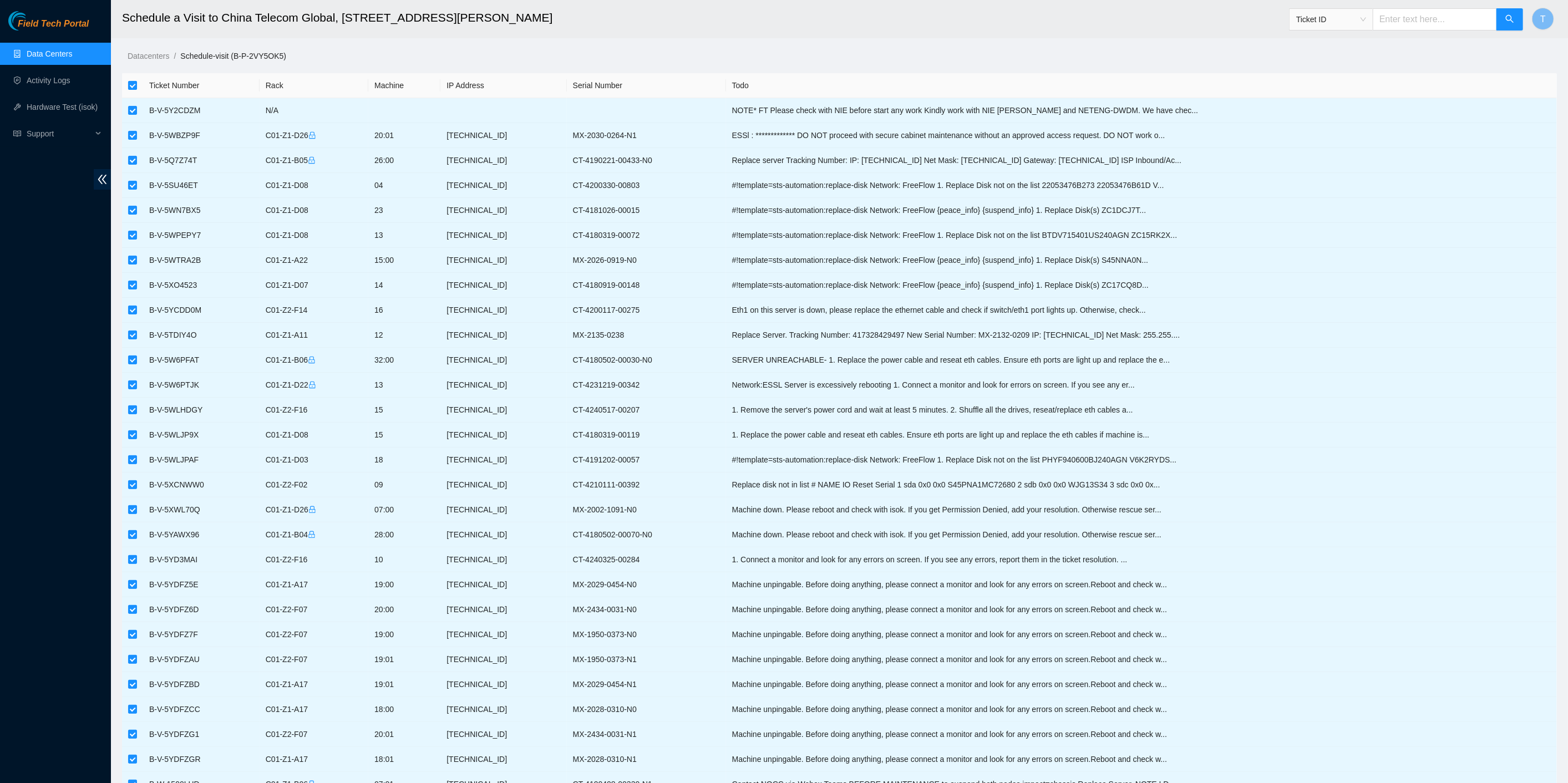
click at [131, 81] on input "checkbox" at bounding box center [133, 86] width 9 height 9
checkbox input "false"
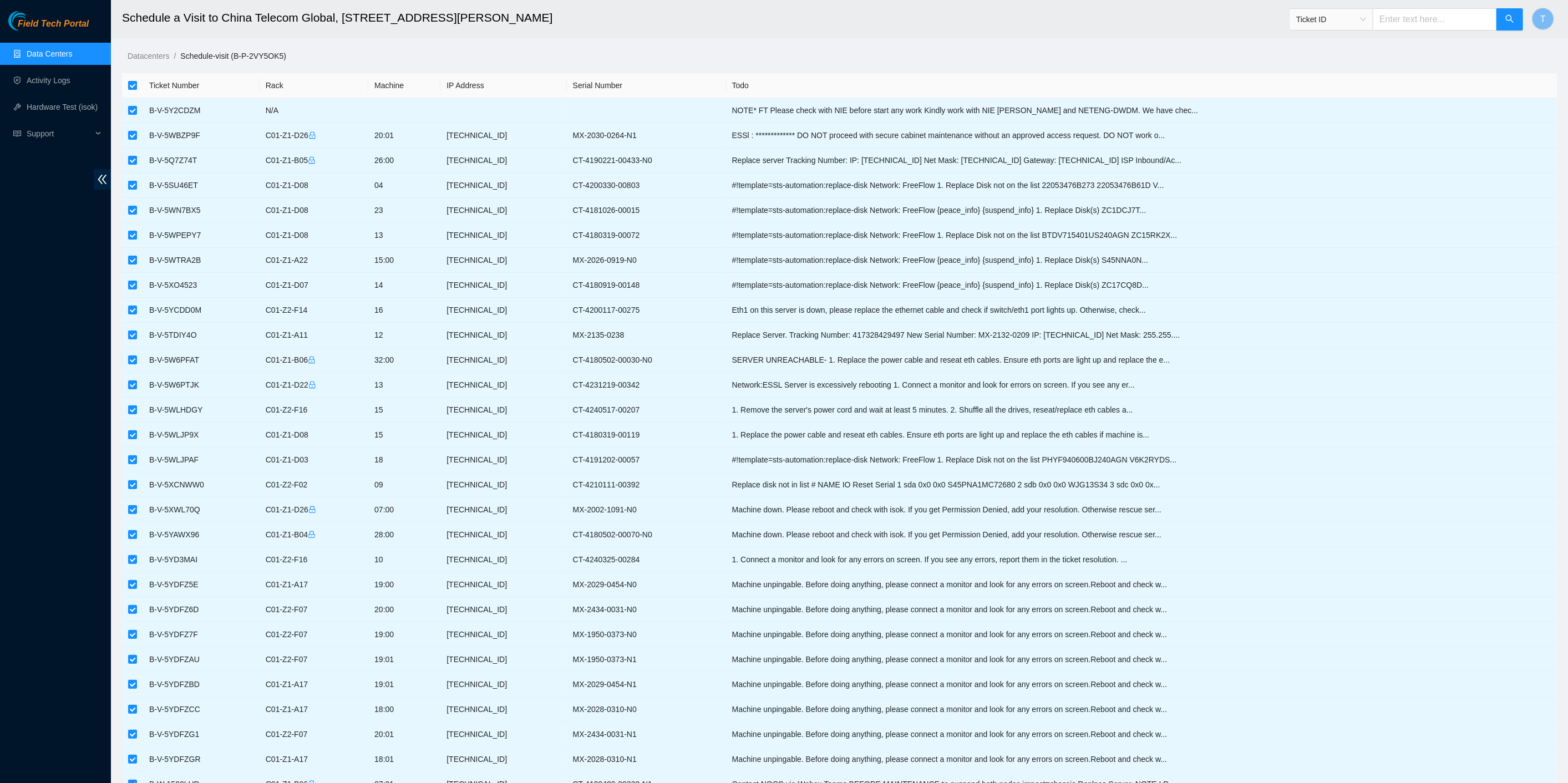
checkbox input "false"
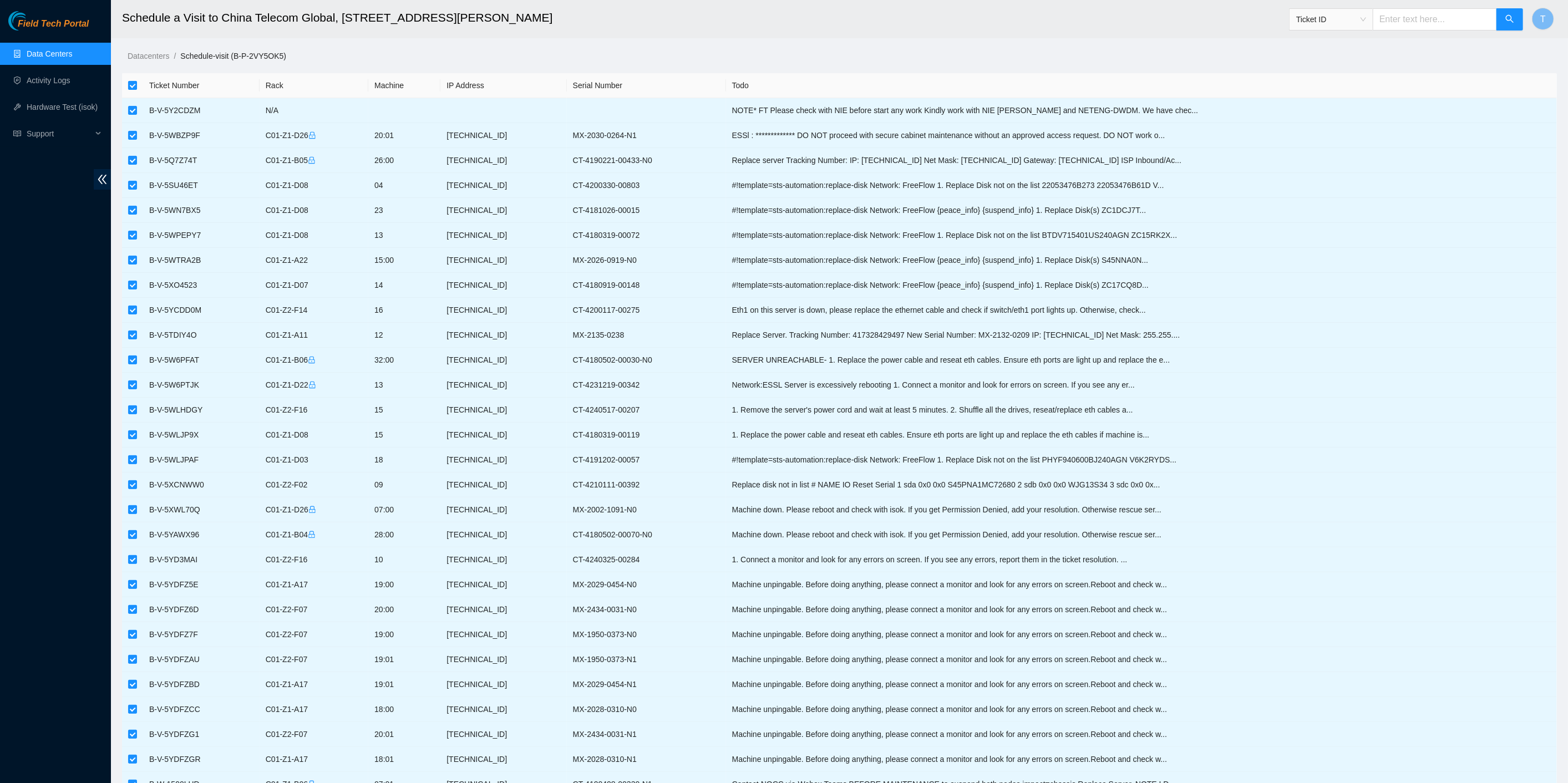
checkbox input "false"
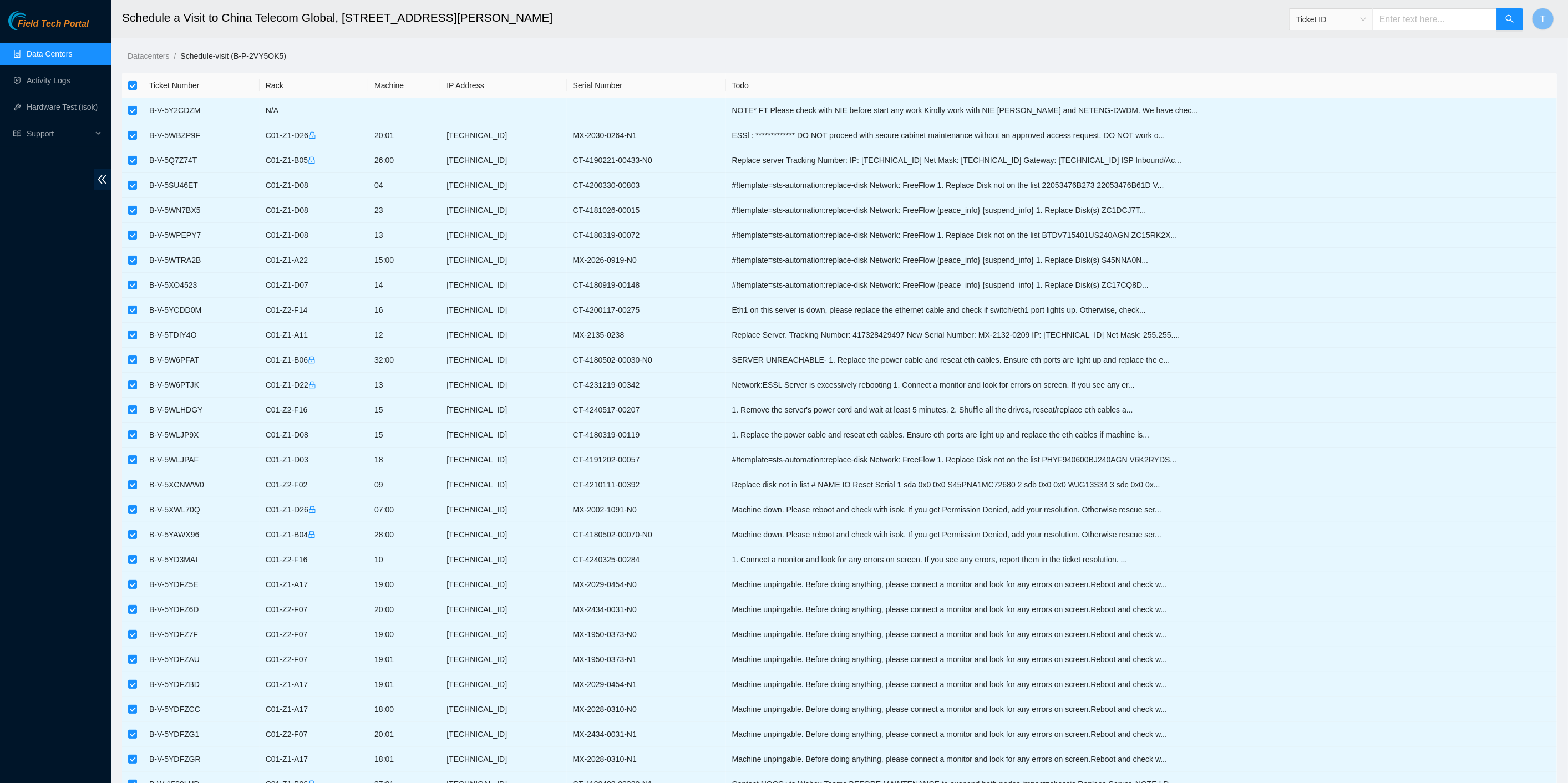
checkbox input "false"
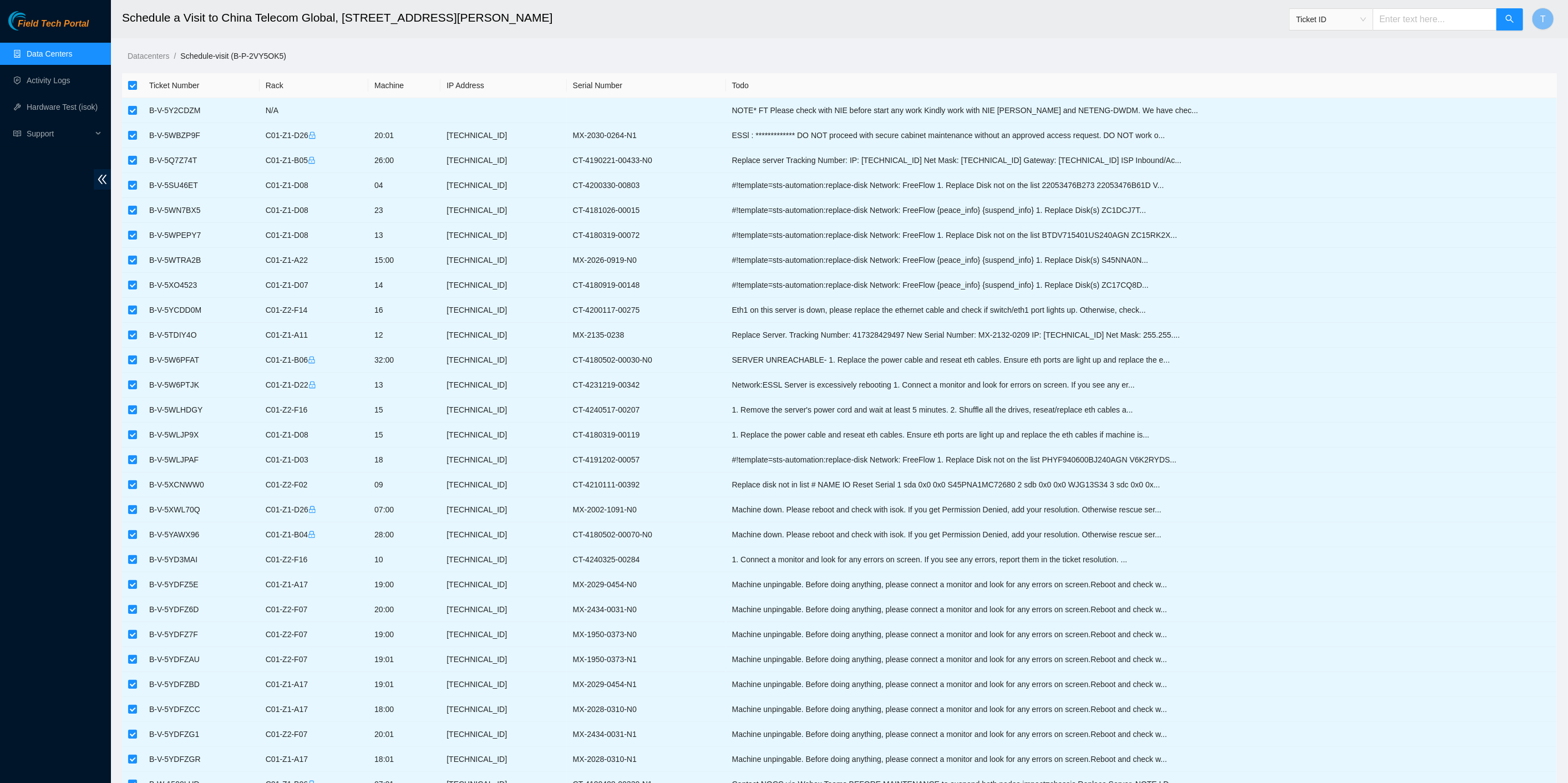
checkbox input "false"
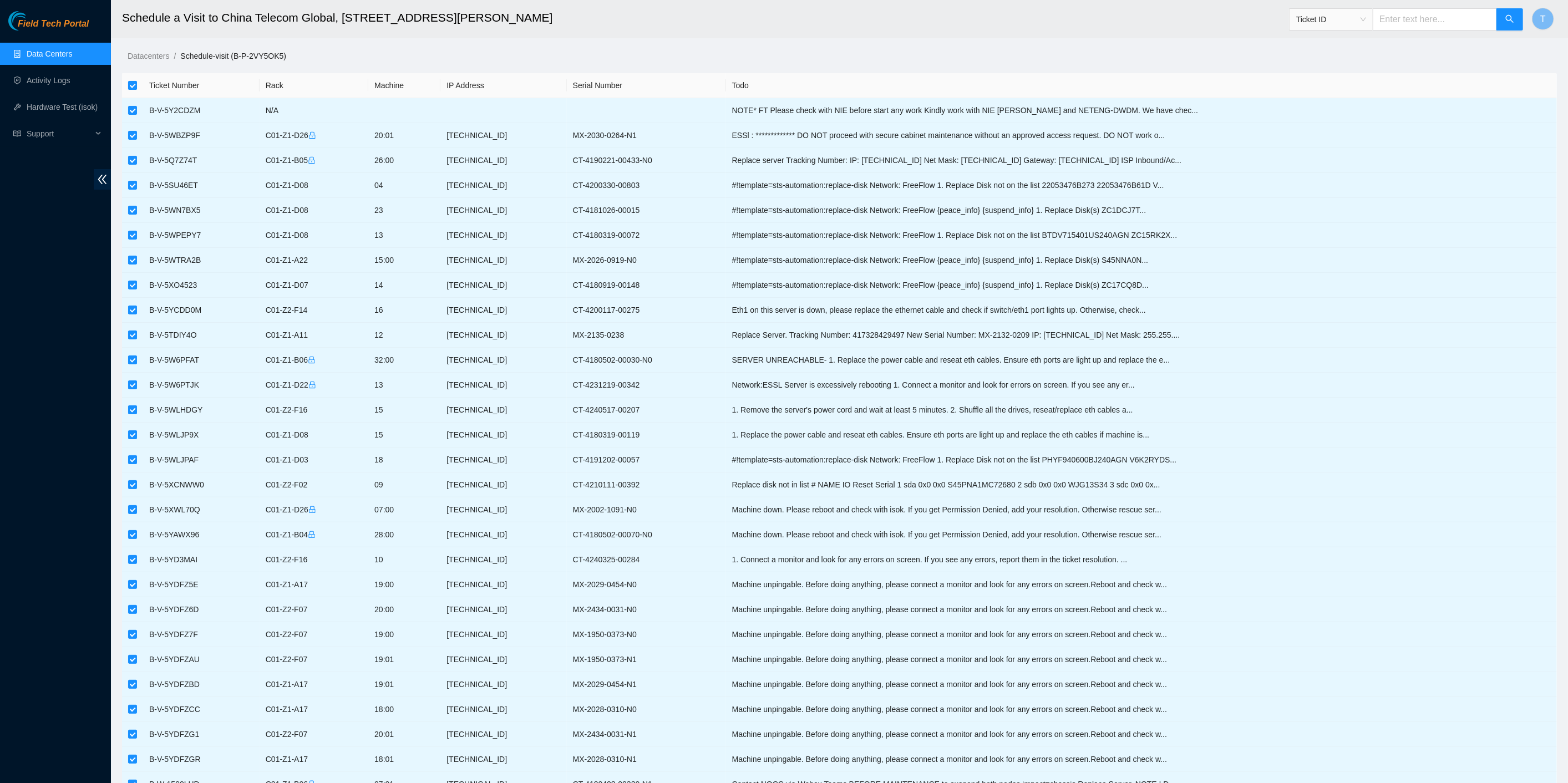
checkbox input "false"
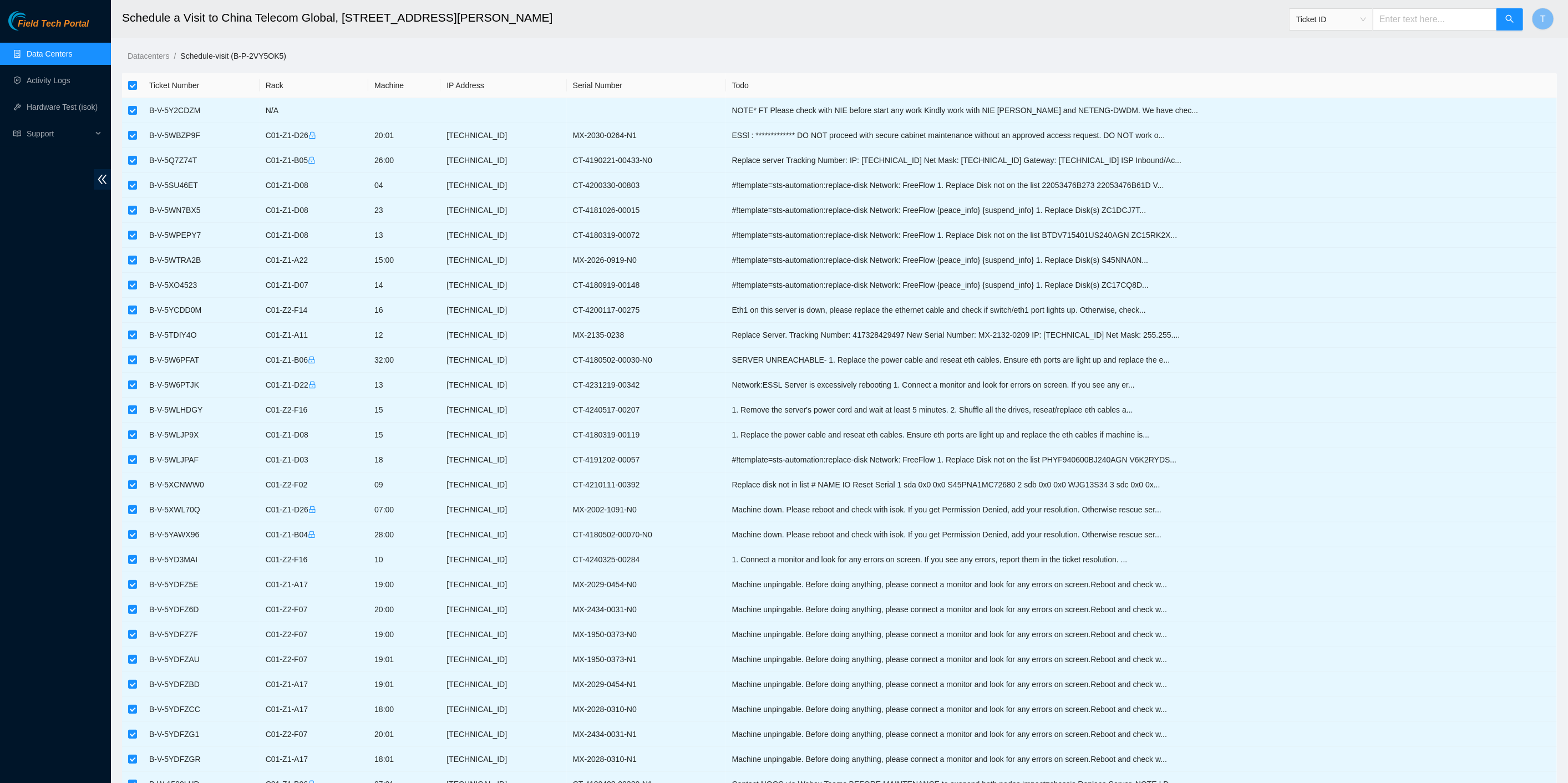
checkbox input "false"
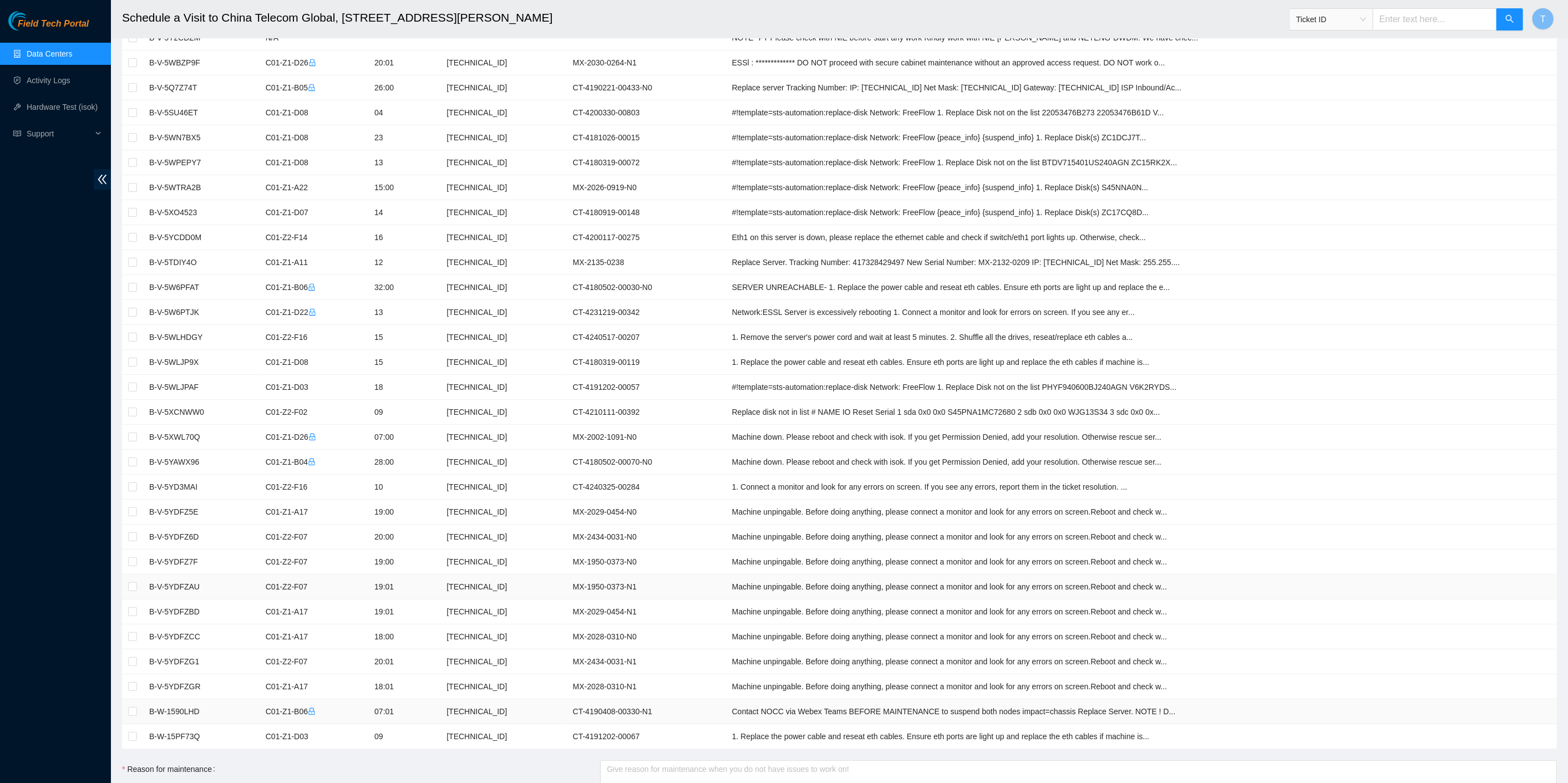
scroll to position [403, 0]
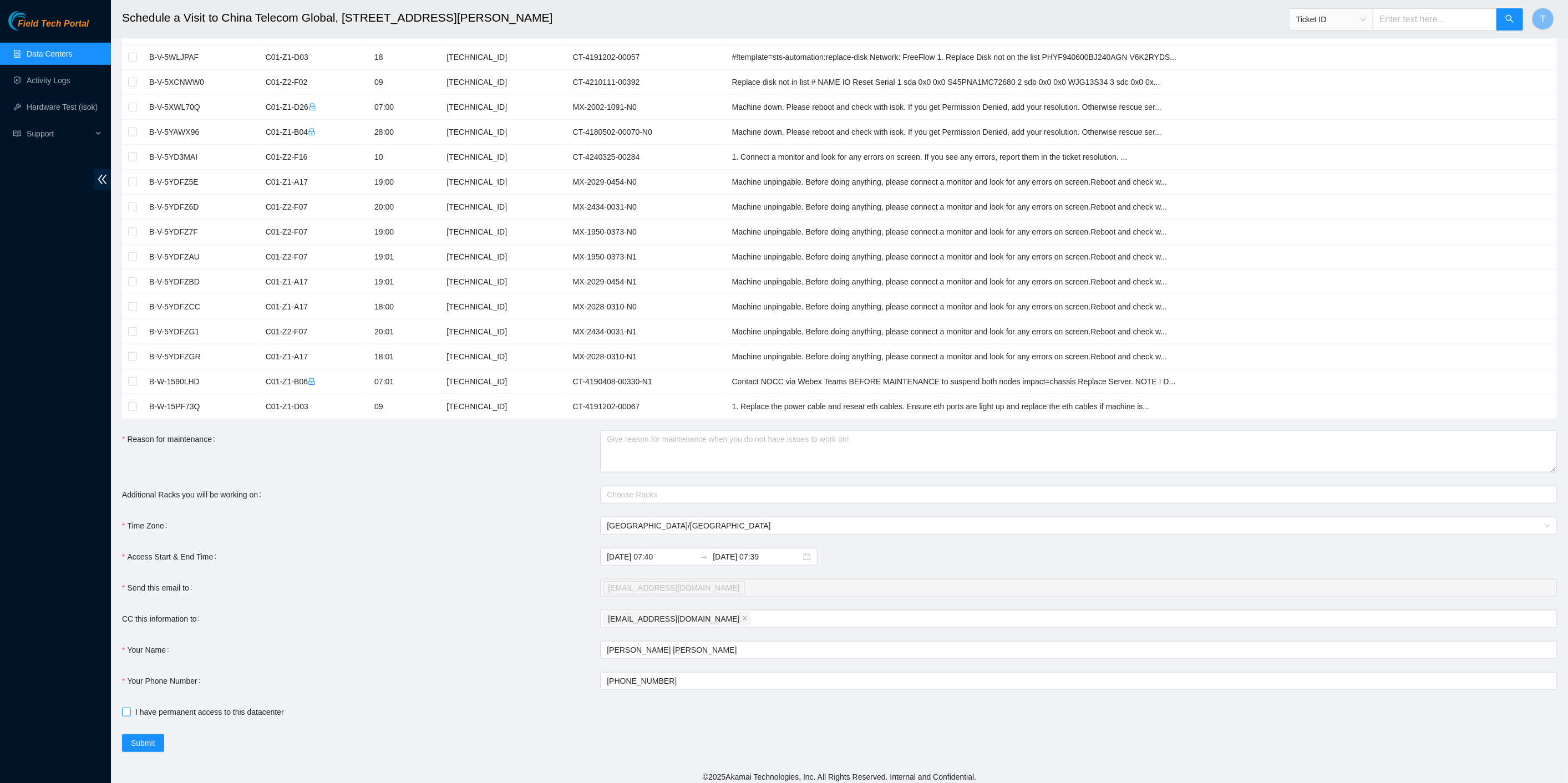
drag, startPoint x: 212, startPoint y: 694, endPoint x: 217, endPoint y: 703, distance: 10.3
click at [215, 699] on form "**********" at bounding box center [839, 211] width 1435 height 1082
click at [217, 706] on span "I have permanent access to this datacenter" at bounding box center [210, 713] width 157 height 13
click at [130, 708] on input "I have permanent access to this datacenter" at bounding box center [126, 712] width 8 height 8
checkbox input "true"
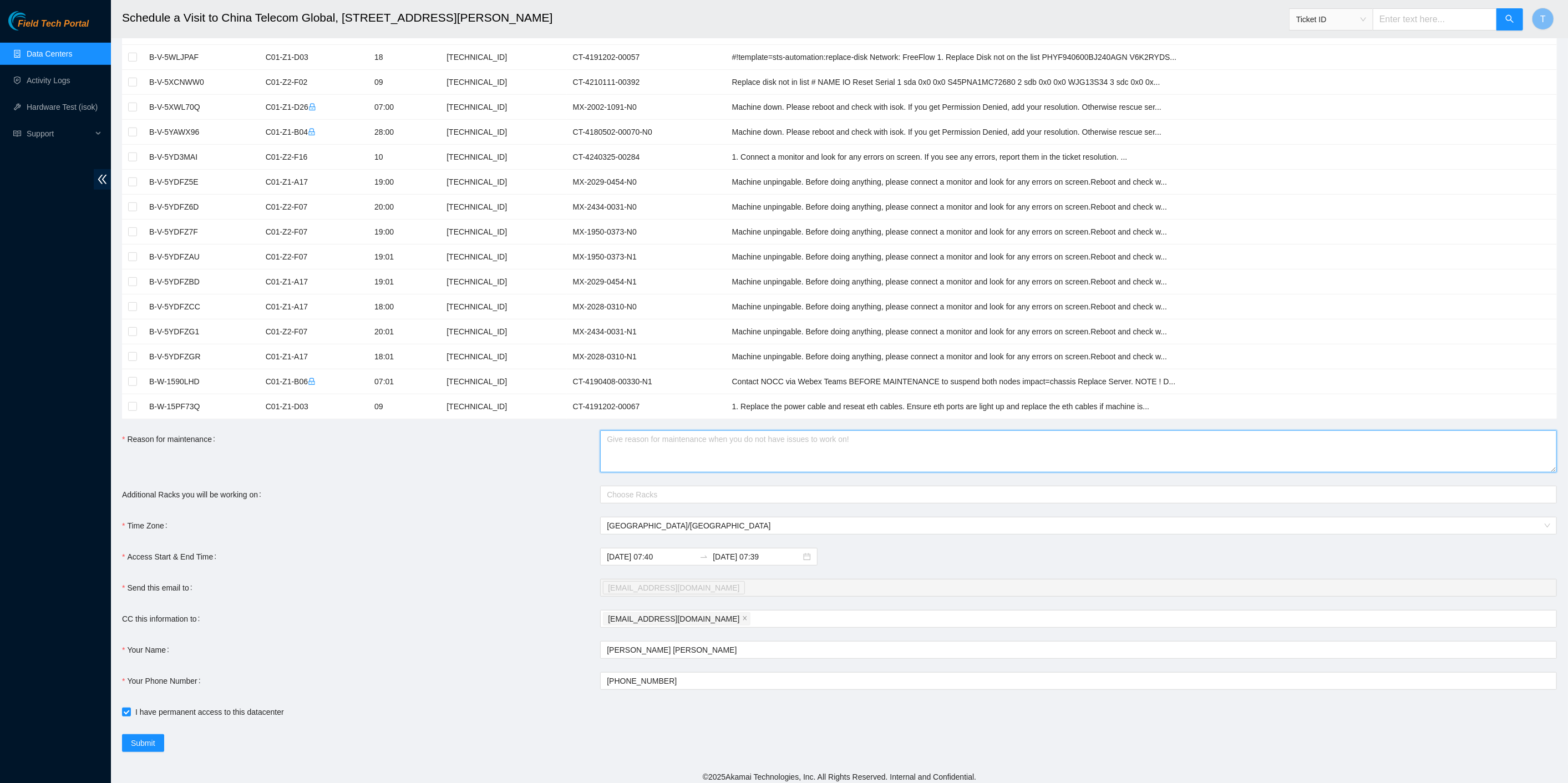
click at [648, 439] on textarea "Reason for maintenance" at bounding box center [1078, 452] width 957 height 42
type textarea "DPDP"
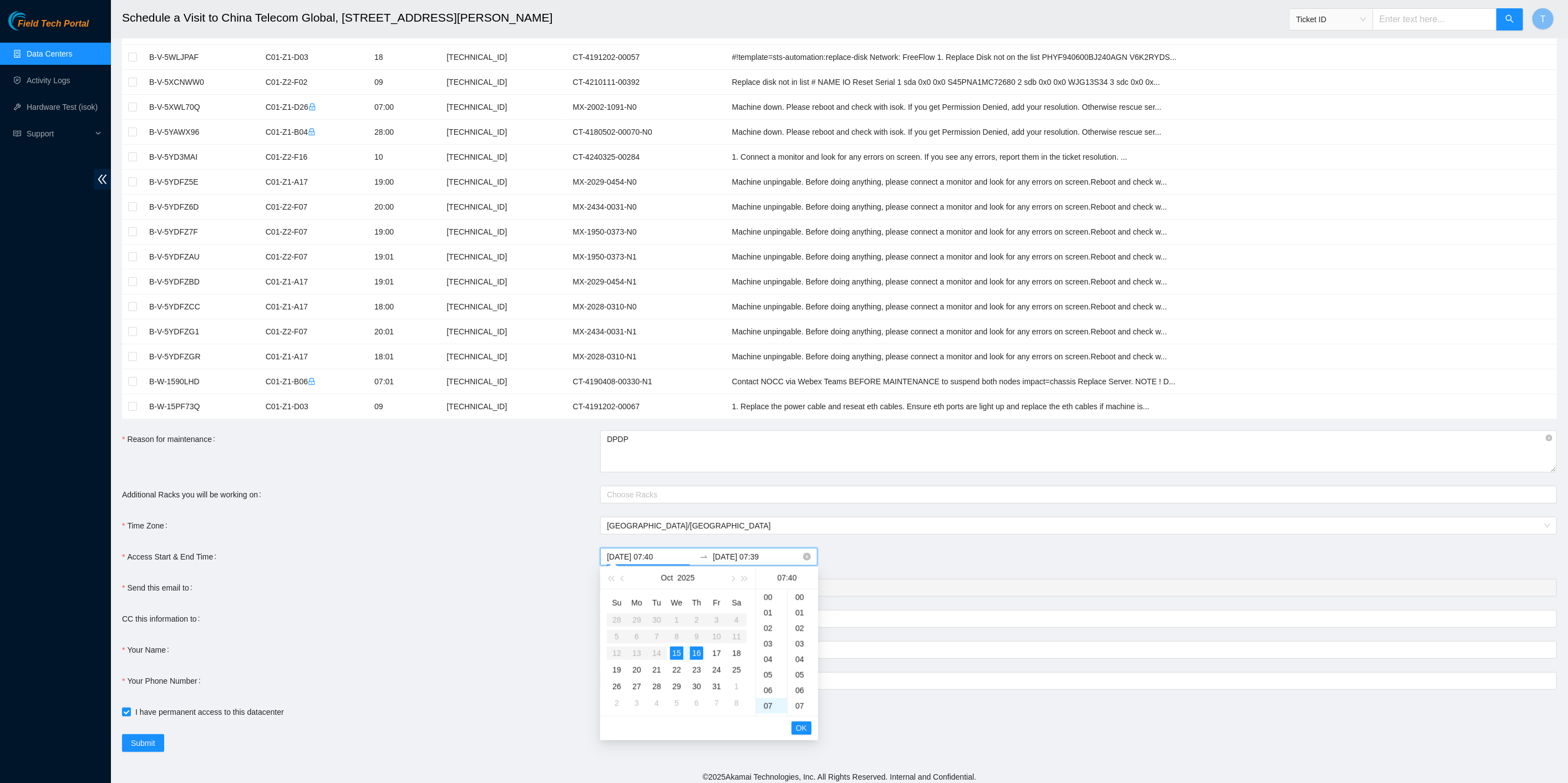
click at [629, 551] on input "2025-10-15 07:40" at bounding box center [651, 557] width 89 height 13
click at [635, 667] on div "20" at bounding box center [637, 669] width 14 height 14
click at [772, 644] on div "03" at bounding box center [771, 643] width 31 height 15
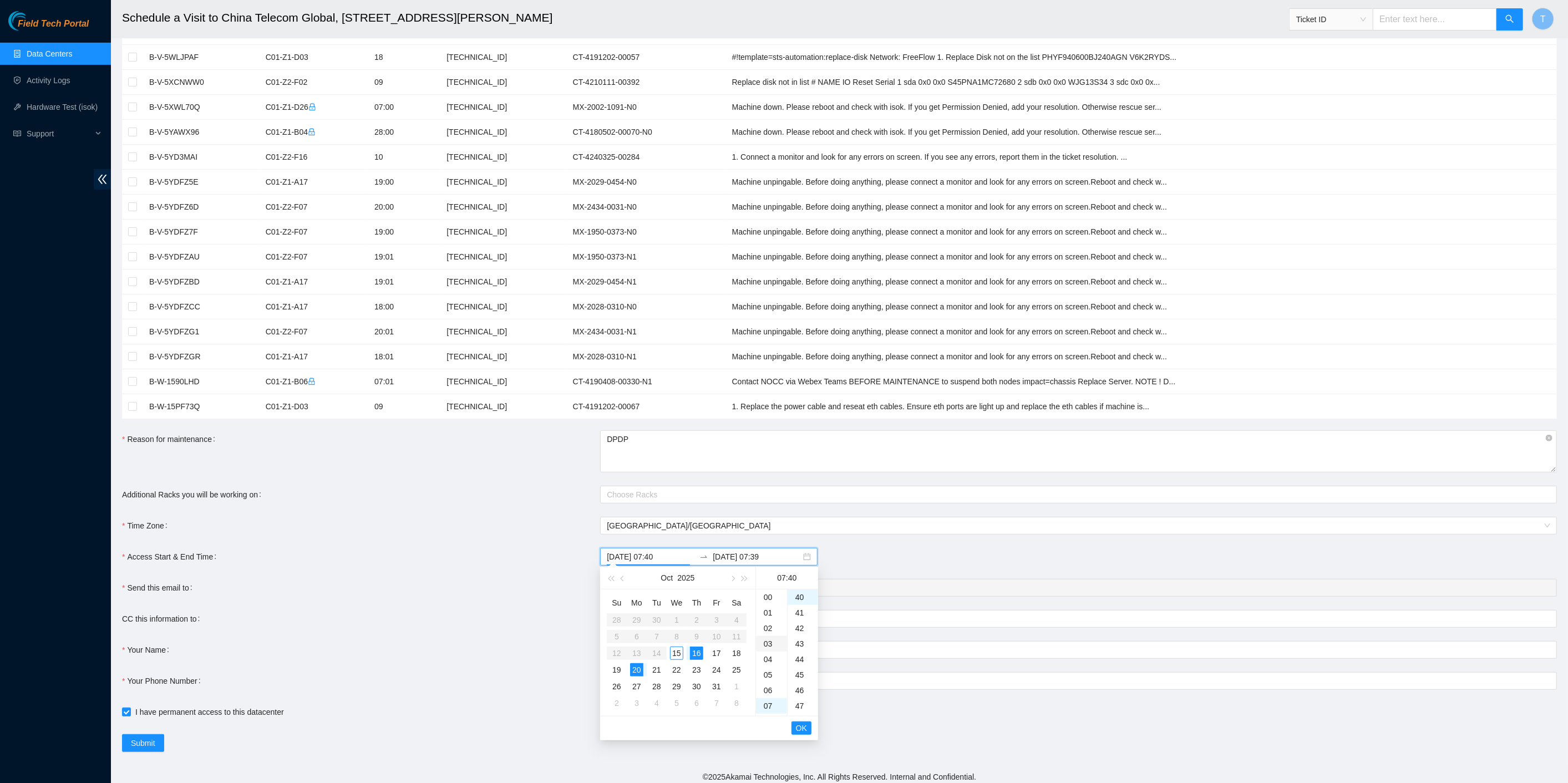
type input "2025-10-20 03:40"
click at [805, 726] on span "OK" at bounding box center [801, 729] width 11 height 13
click at [655, 671] on div "21" at bounding box center [657, 669] width 14 height 14
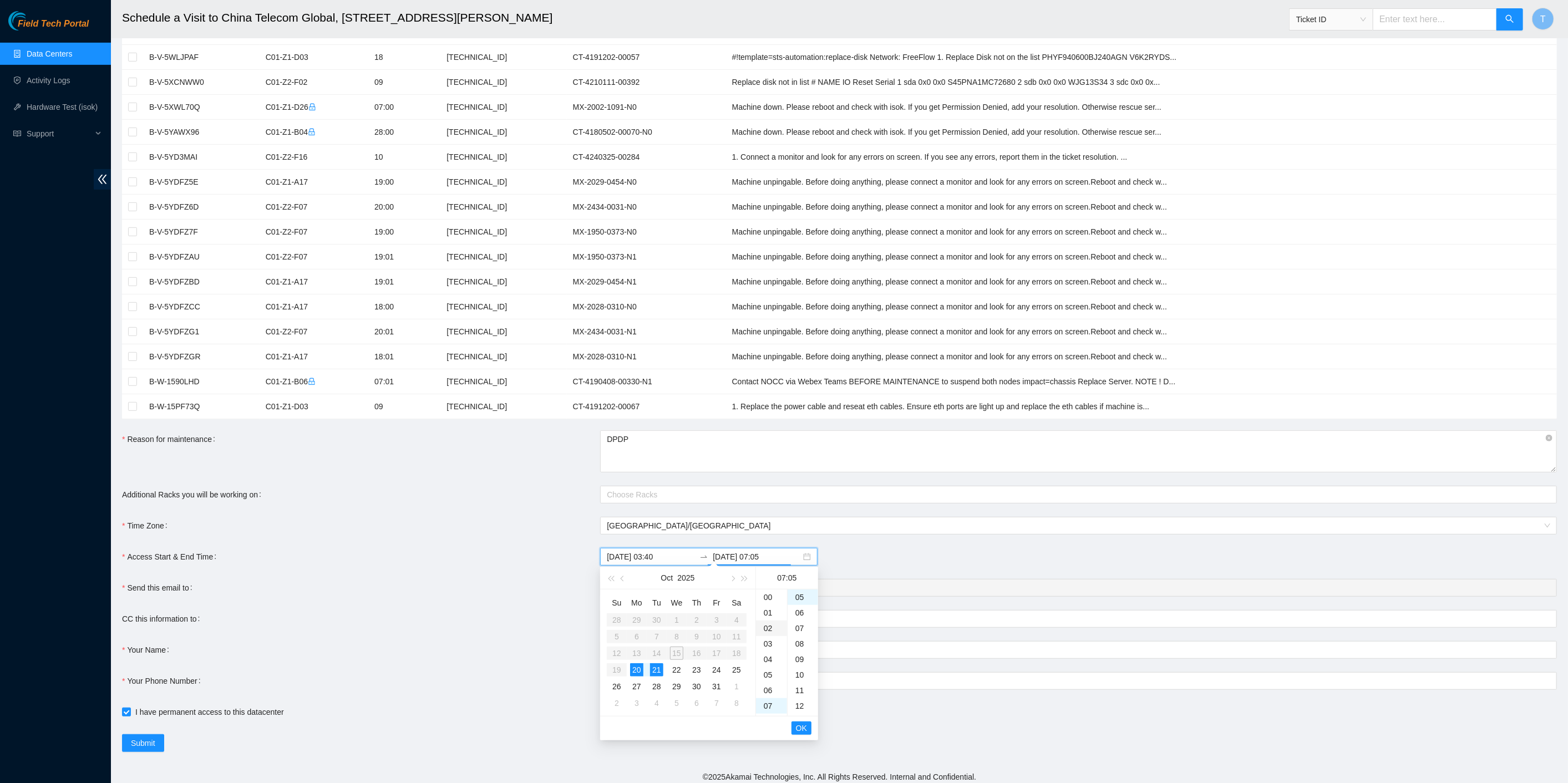
click at [767, 627] on div "02" at bounding box center [771, 628] width 31 height 15
type input "2025-10-21 02:05"
click at [798, 725] on span "OK" at bounding box center [801, 729] width 11 height 13
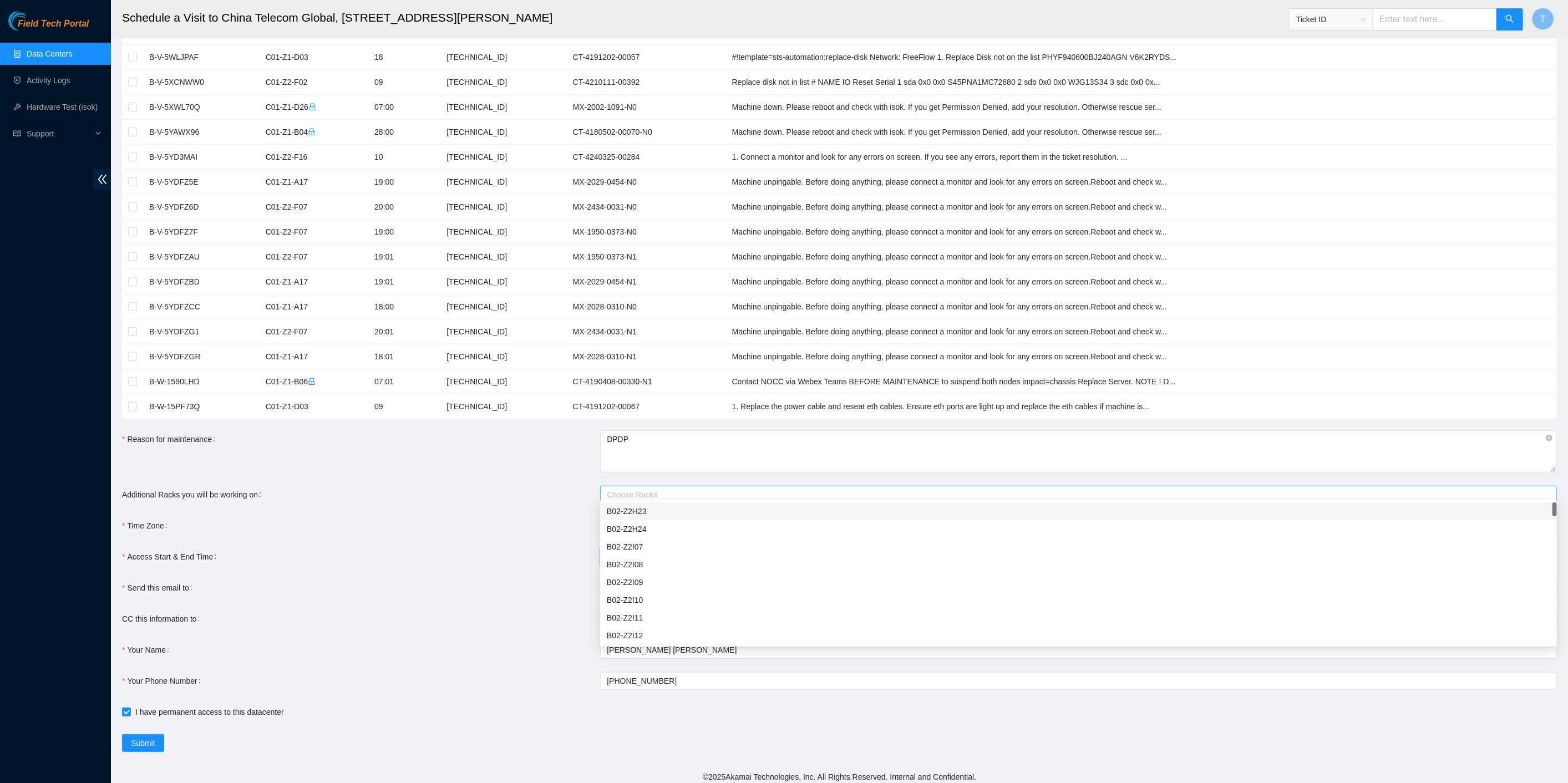
click at [655, 488] on div at bounding box center [1073, 494] width 940 height 14
click at [655, 517] on icon "lock" at bounding box center [655, 518] width 8 height 8
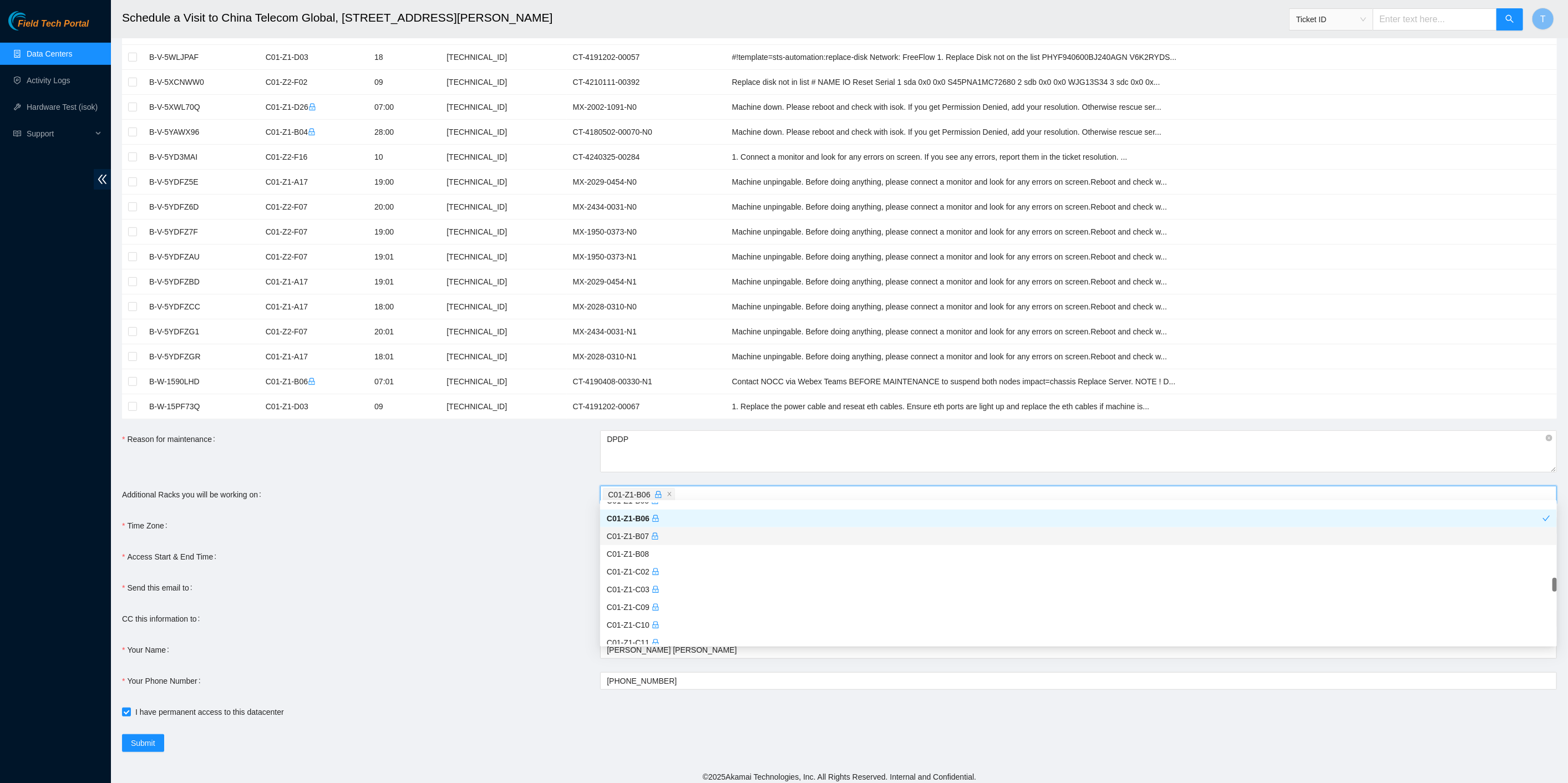
click at [660, 535] on div "C01-Z1-B07" at bounding box center [1078, 536] width 944 height 13
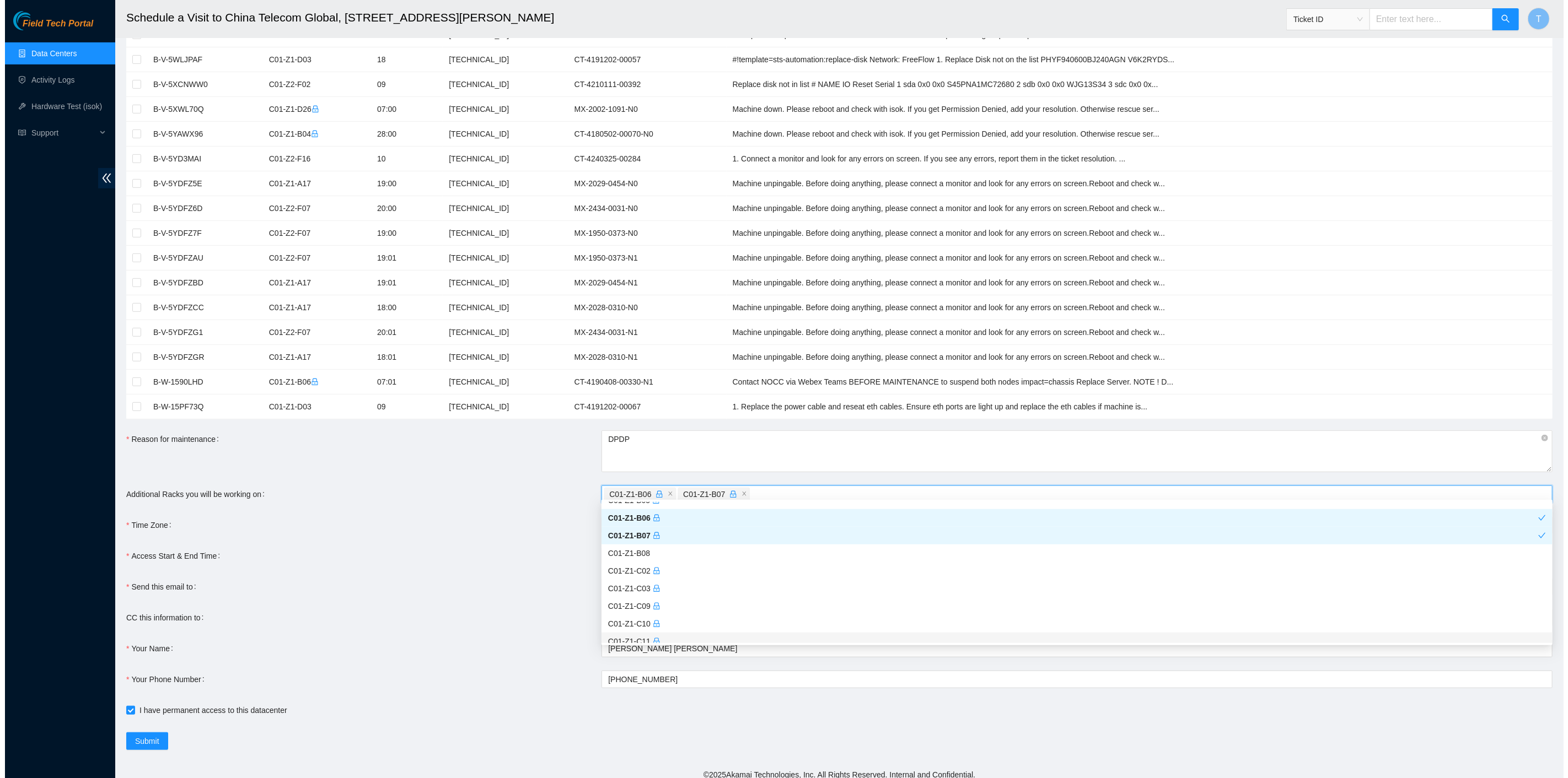
scroll to position [400, 0]
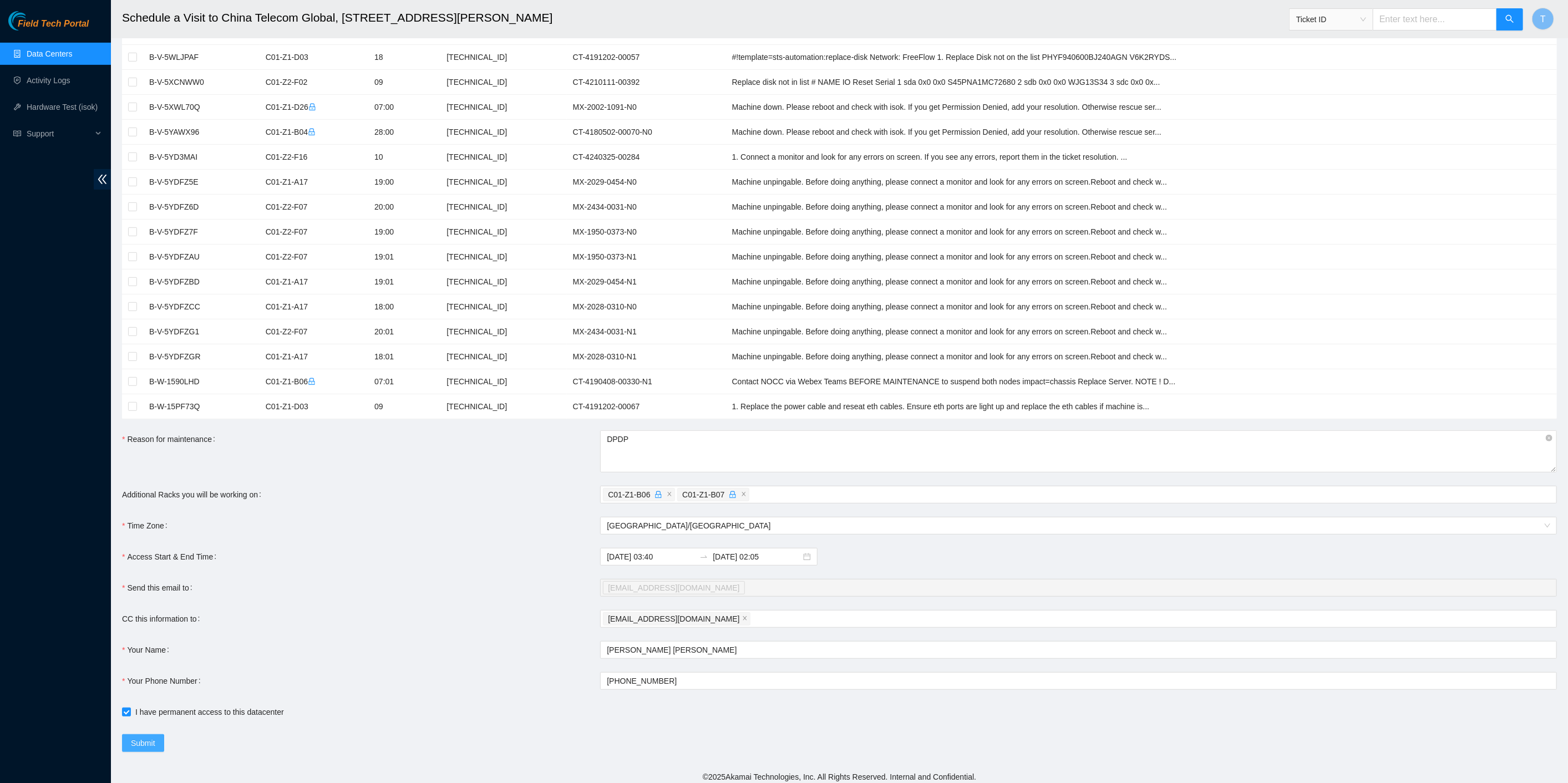
click at [138, 734] on button "Submit" at bounding box center [143, 743] width 42 height 18
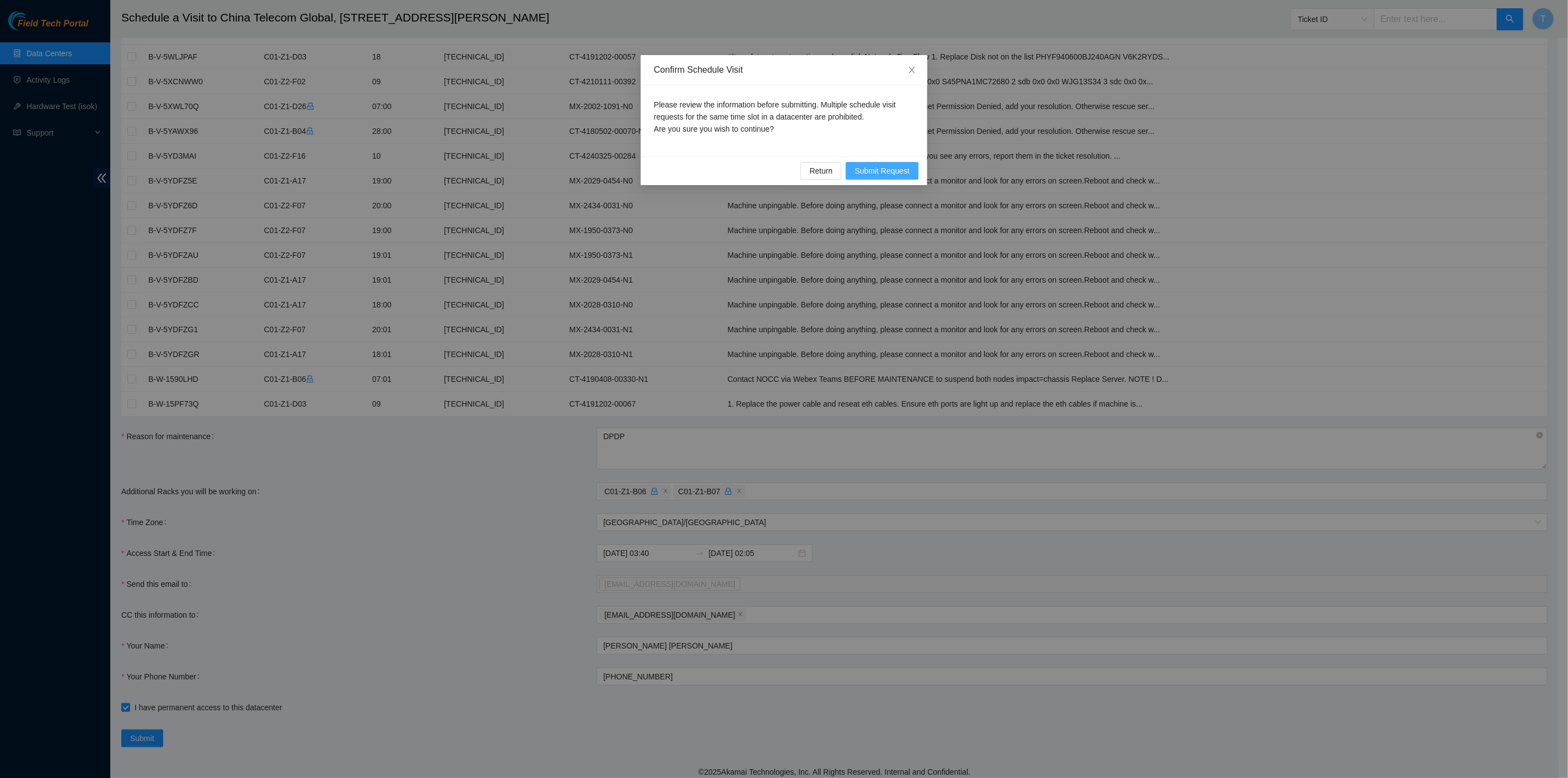
click at [892, 166] on span "Submit Request" at bounding box center [881, 171] width 55 height 13
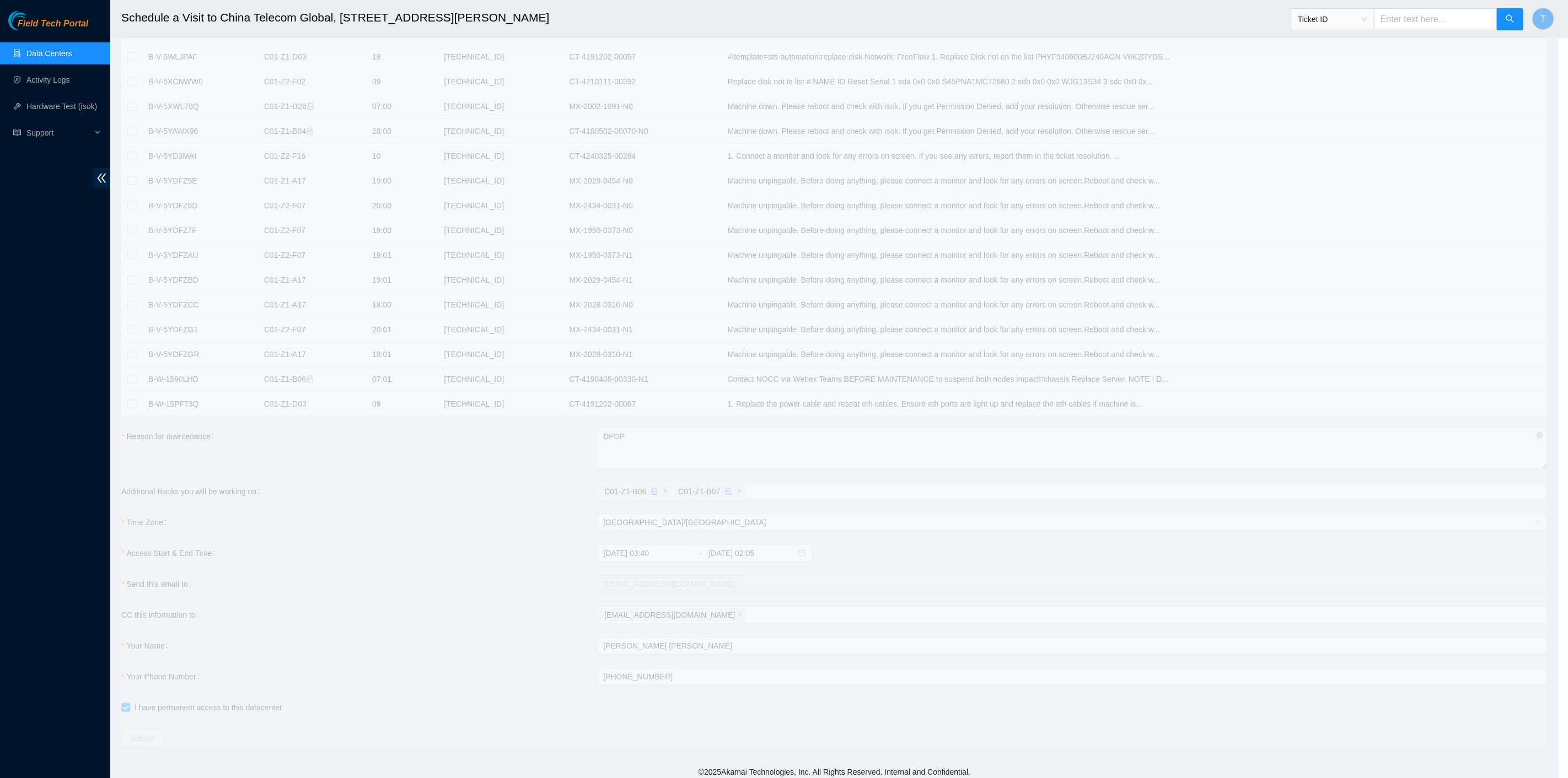
type input "2025-10-15 07:40"
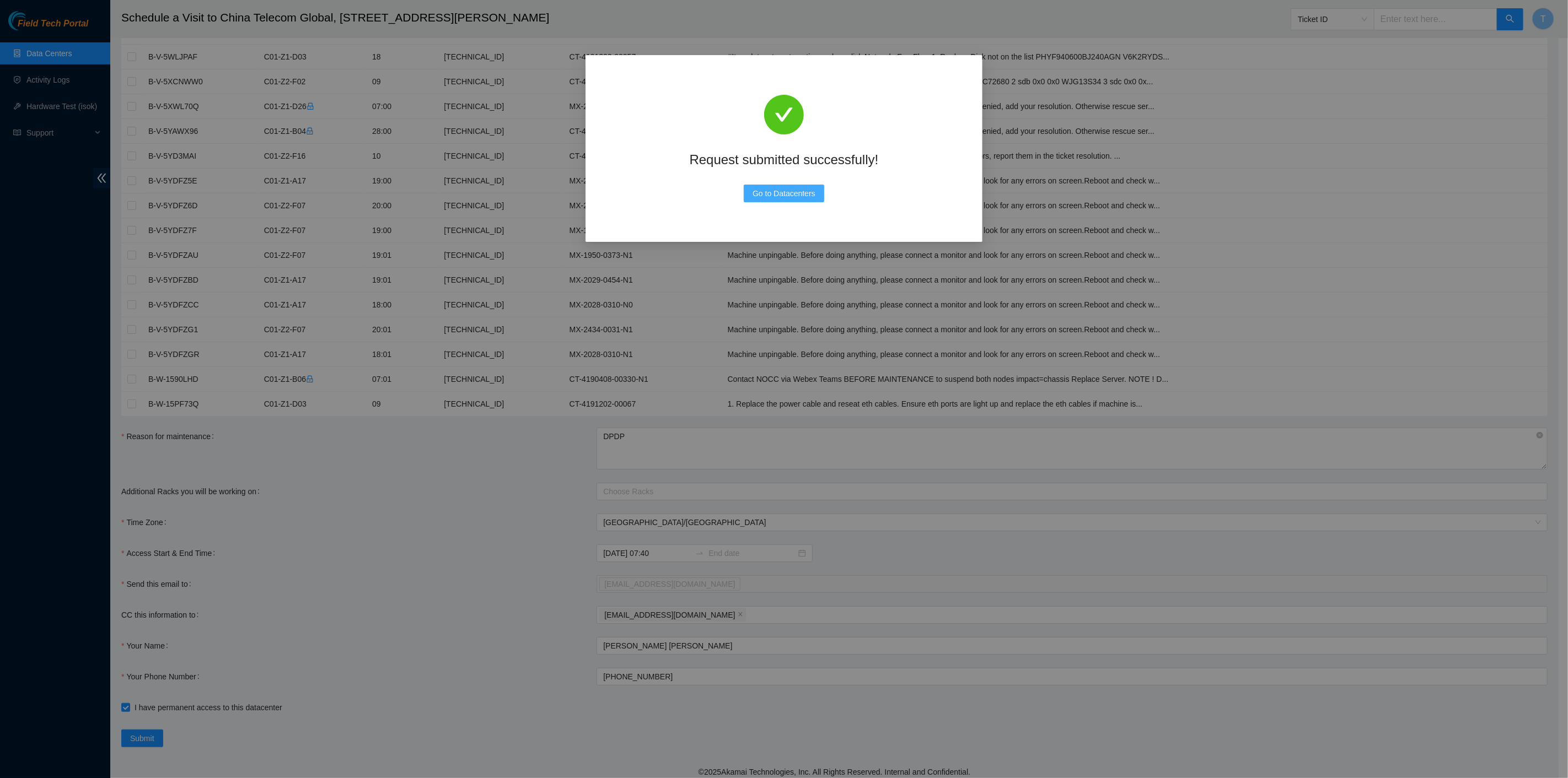
click at [781, 199] on button "Go to Datacenters" at bounding box center [784, 194] width 81 height 18
